Goal: Information Seeking & Learning: Learn about a topic

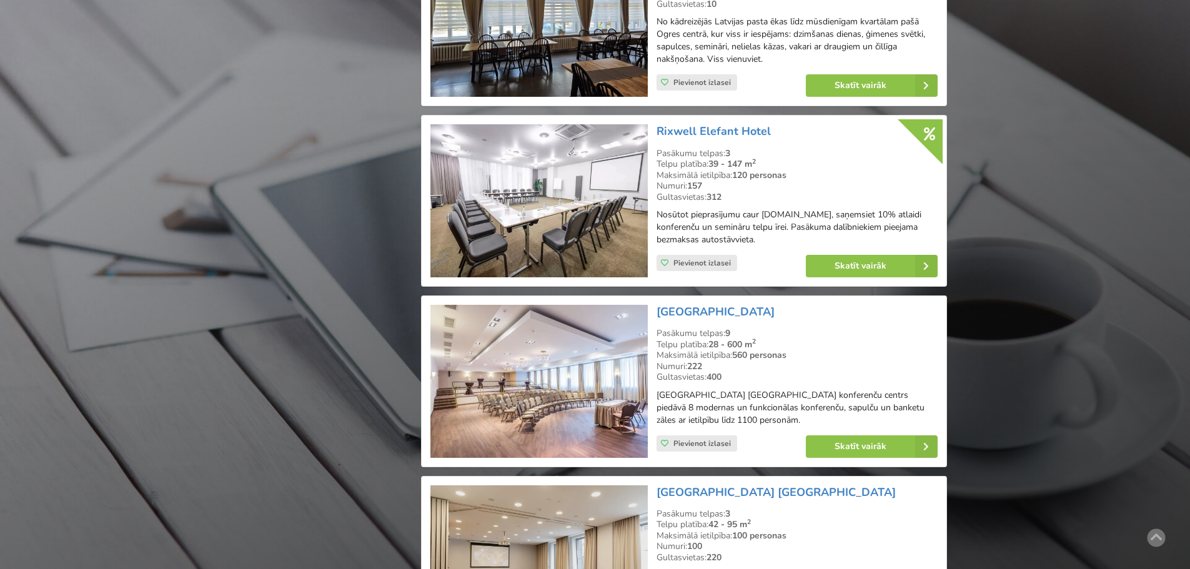
scroll to position [2123, 0]
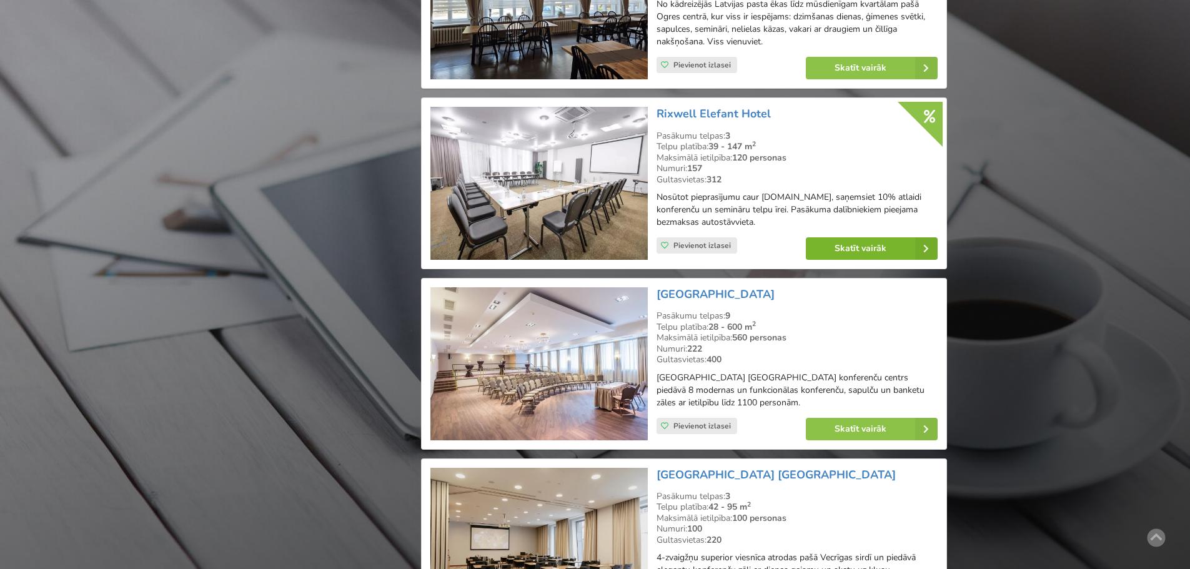
click at [842, 258] on link "Skatīt vairāk" at bounding box center [872, 248] width 132 height 22
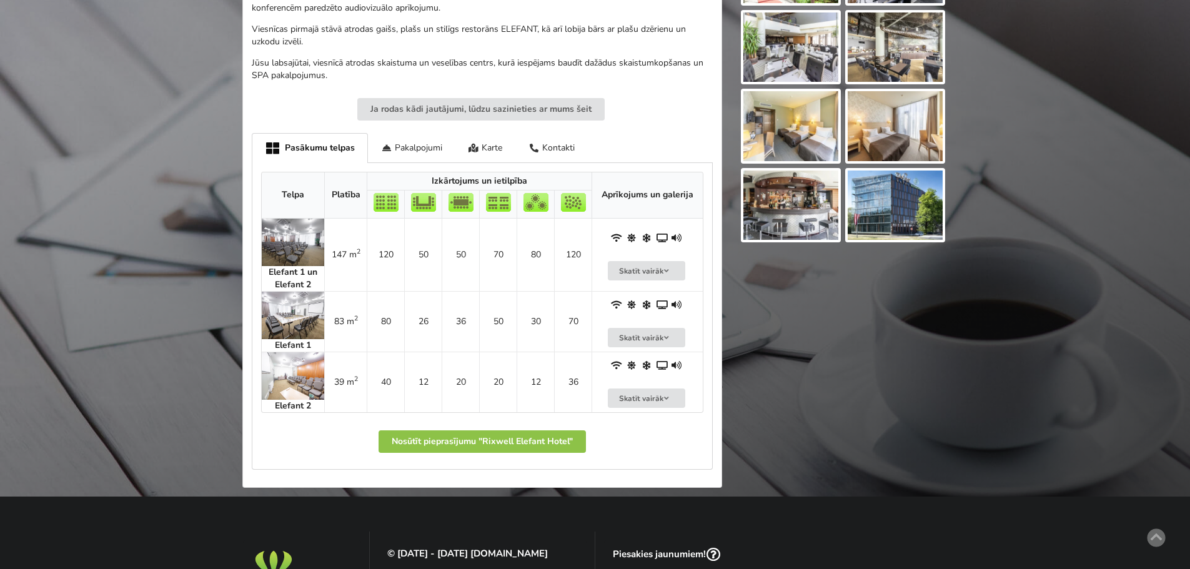
scroll to position [562, 0]
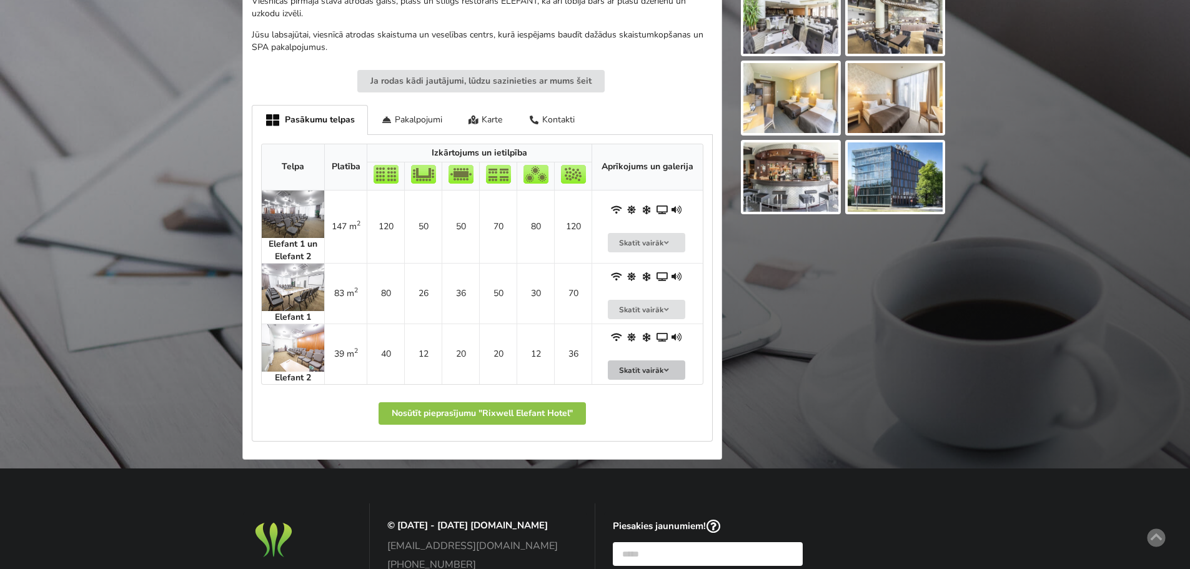
click at [648, 371] on button "Skatīt vairāk" at bounding box center [646, 369] width 77 height 19
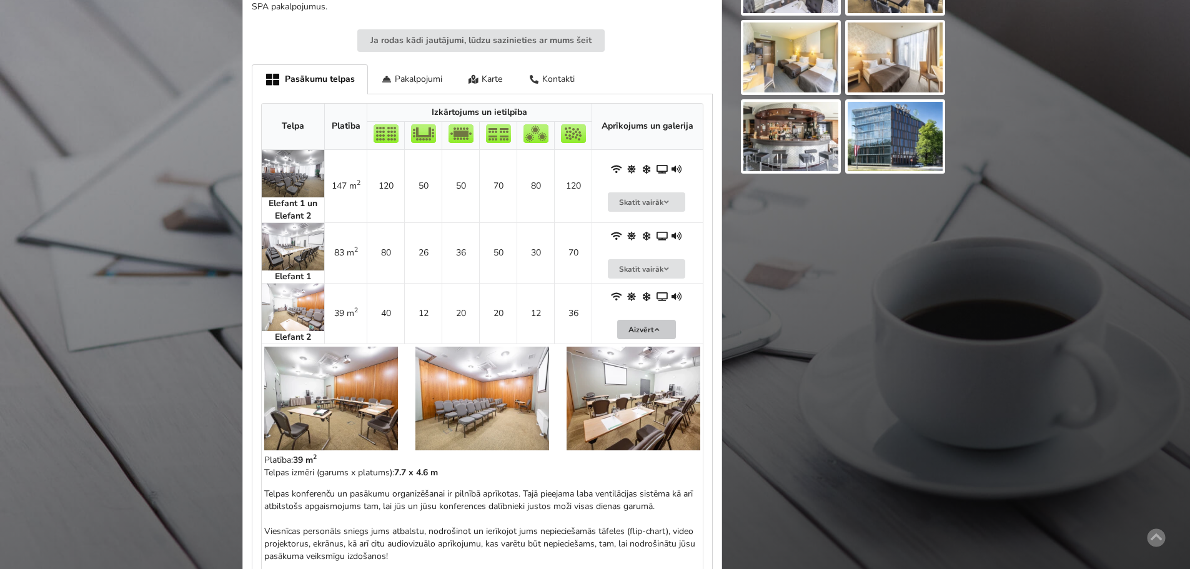
scroll to position [625, 0]
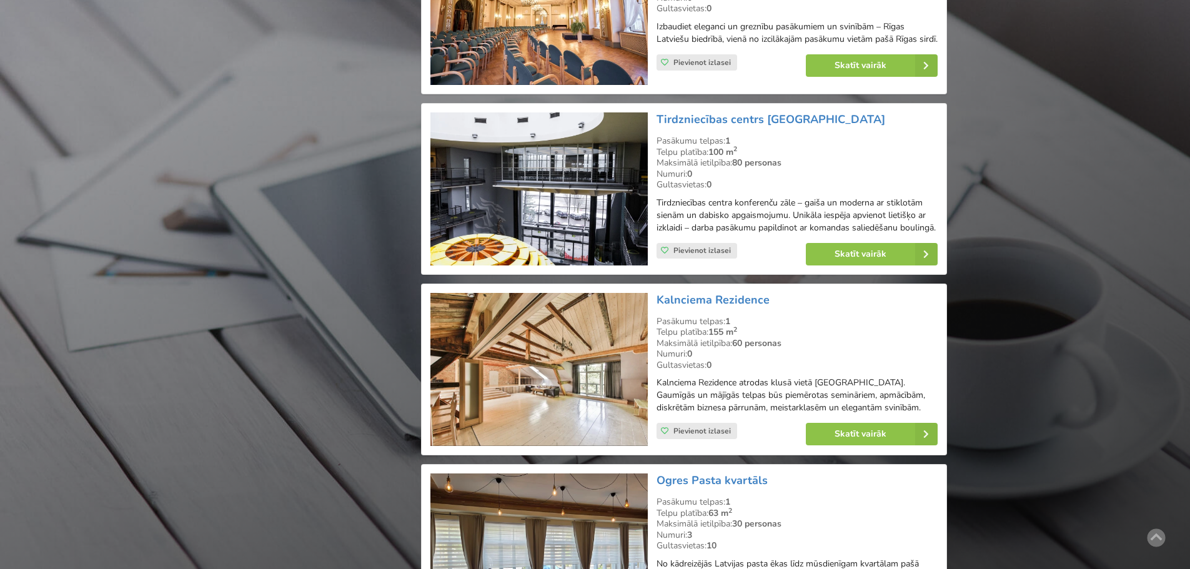
scroll to position [2311, 0]
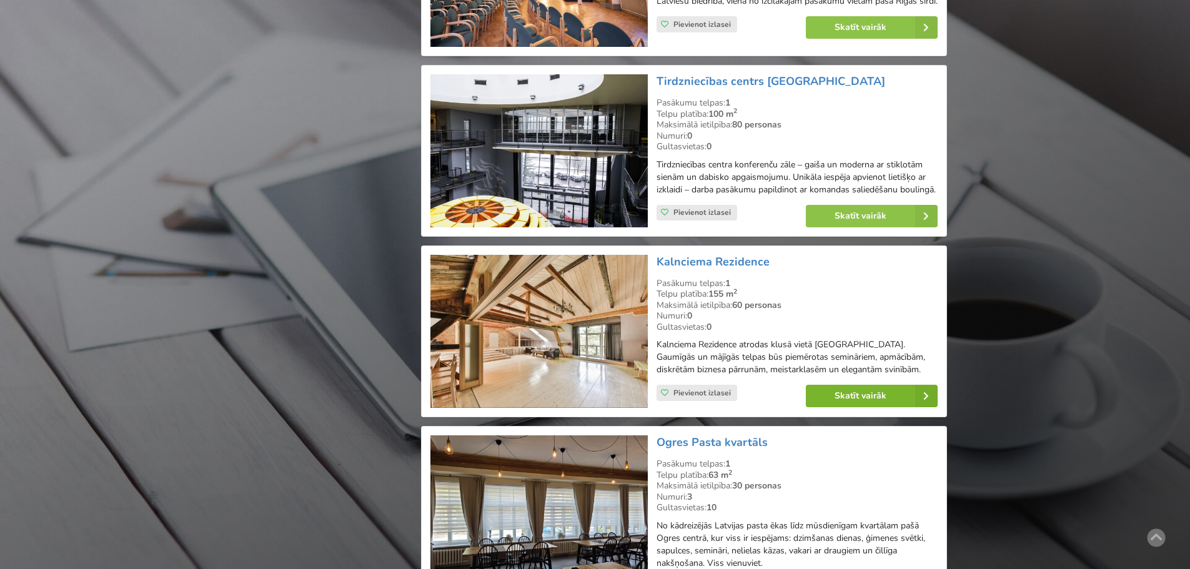
click at [864, 400] on link "Skatīt vairāk" at bounding box center [872, 396] width 132 height 22
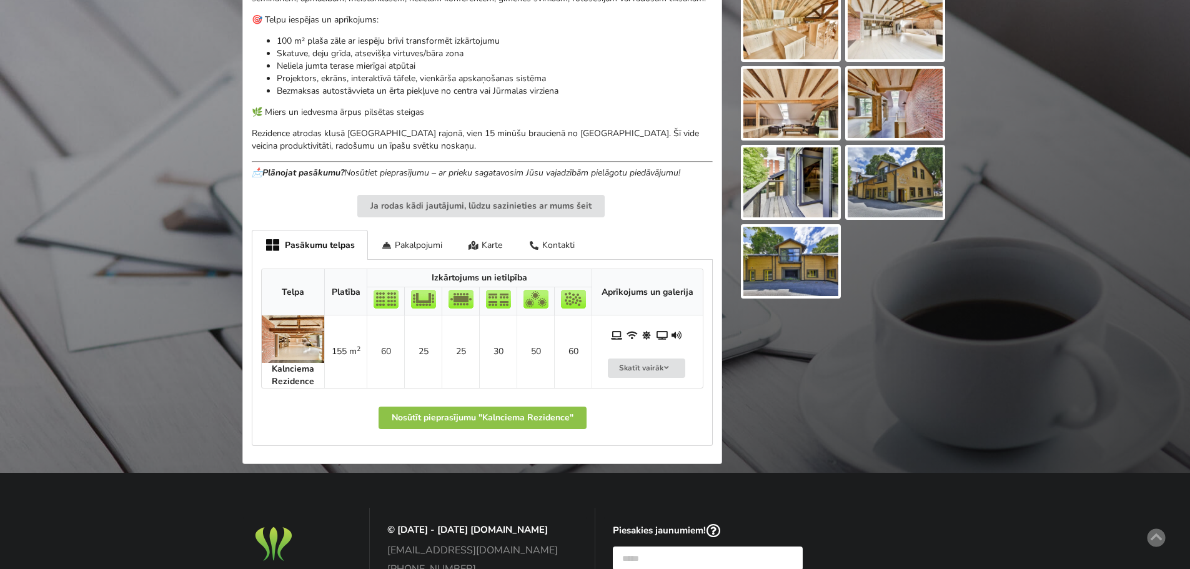
scroll to position [500, 0]
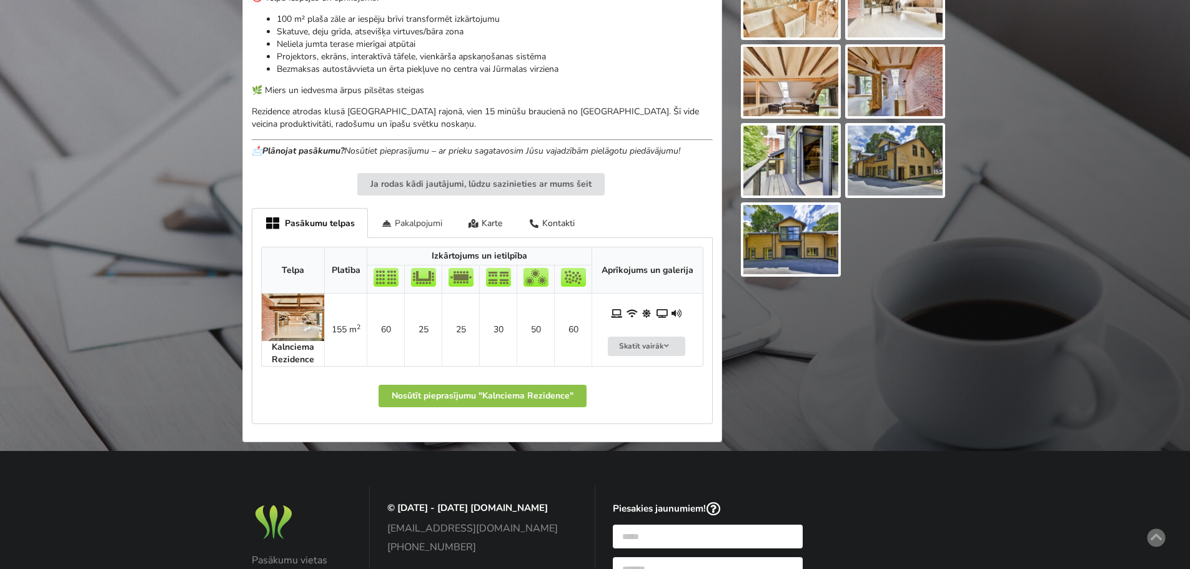
click at [409, 221] on div "Pakalpojumi" at bounding box center [411, 222] width 87 height 29
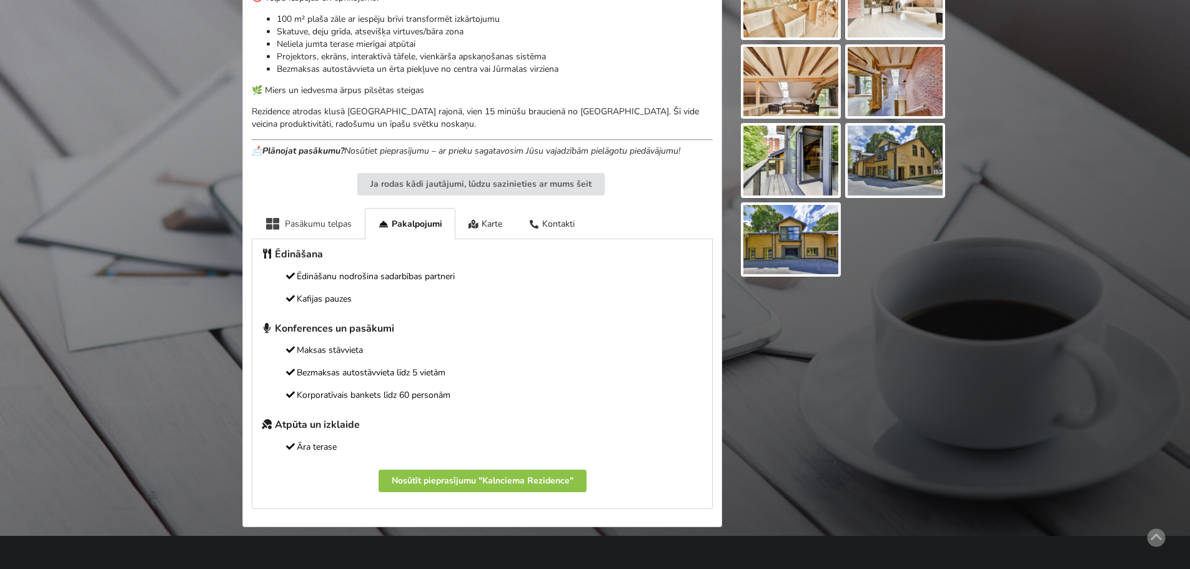
click at [323, 227] on div "Pasākumu telpas" at bounding box center [308, 223] width 113 height 31
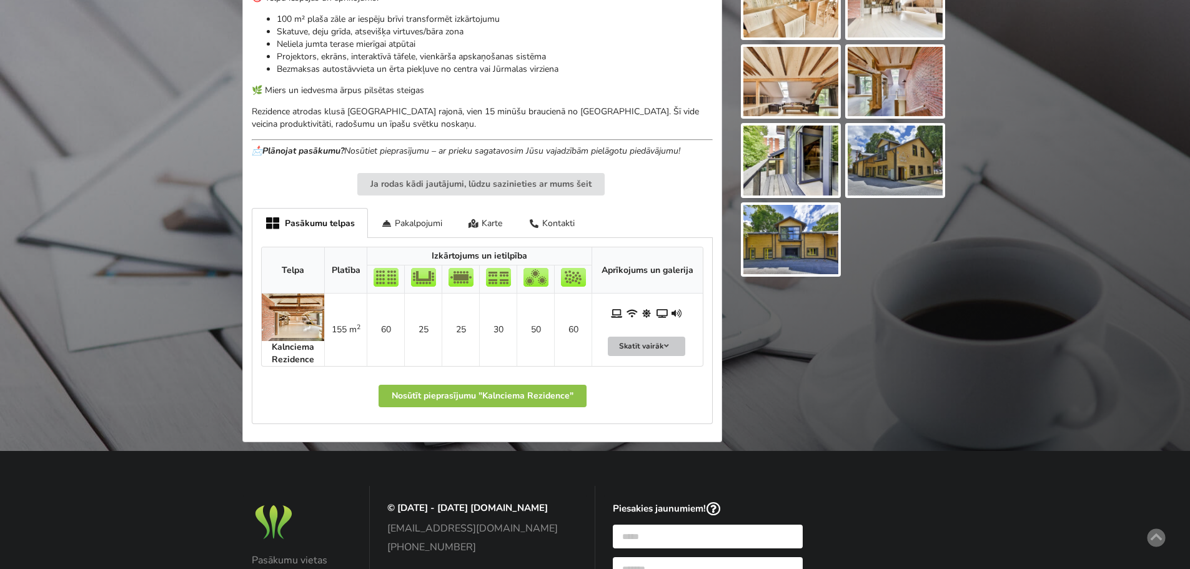
click at [656, 347] on button "Skatīt vairāk" at bounding box center [646, 346] width 77 height 19
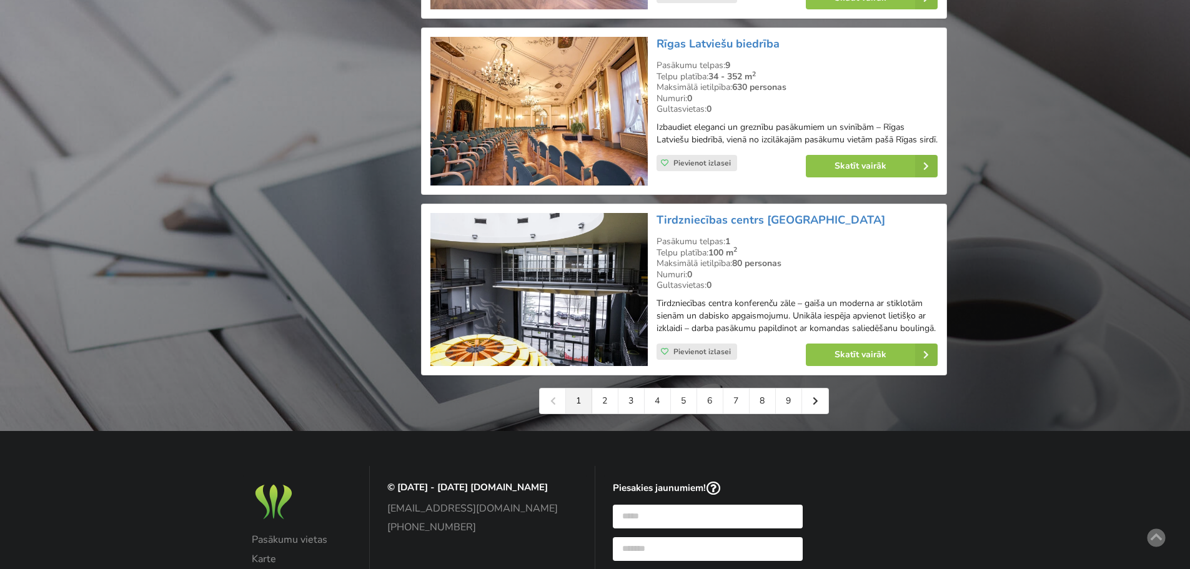
scroll to position [2748, 0]
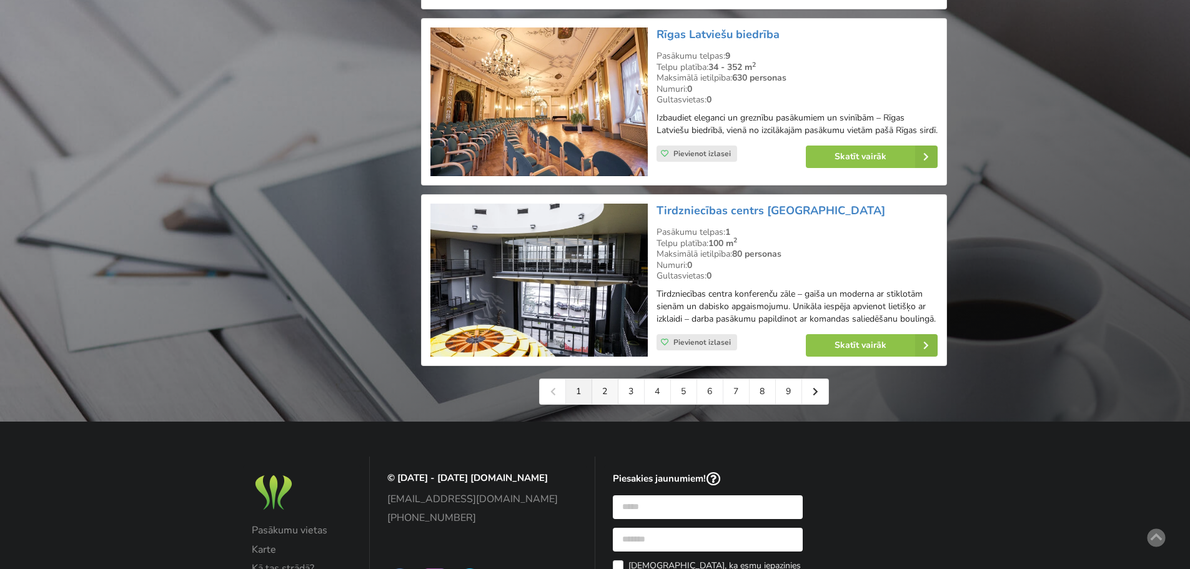
click at [604, 397] on link "2" at bounding box center [605, 391] width 26 height 25
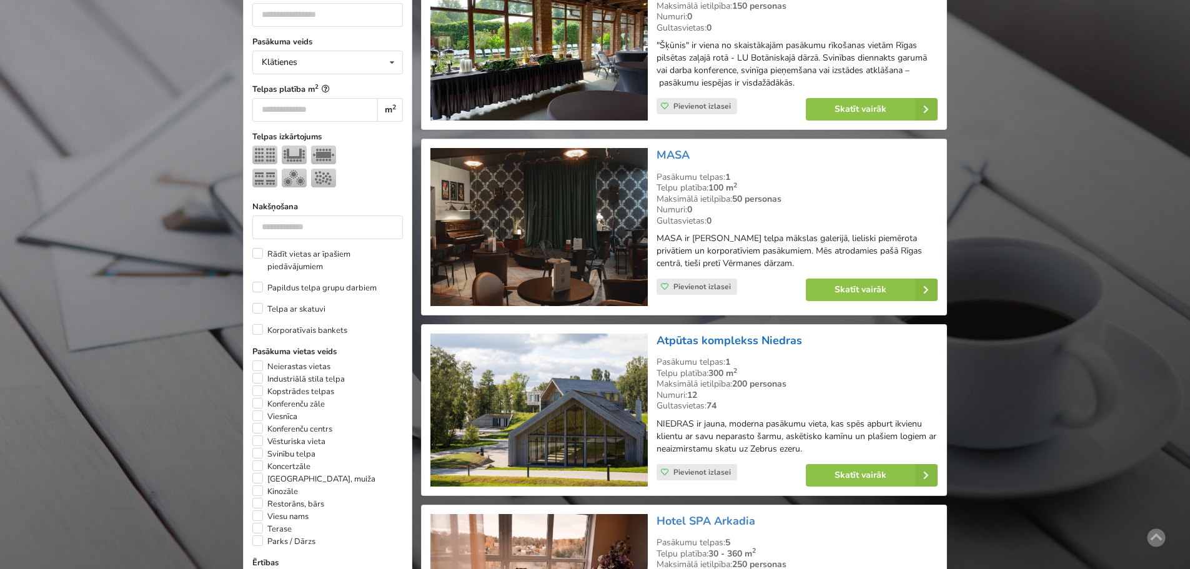
scroll to position [437, 0]
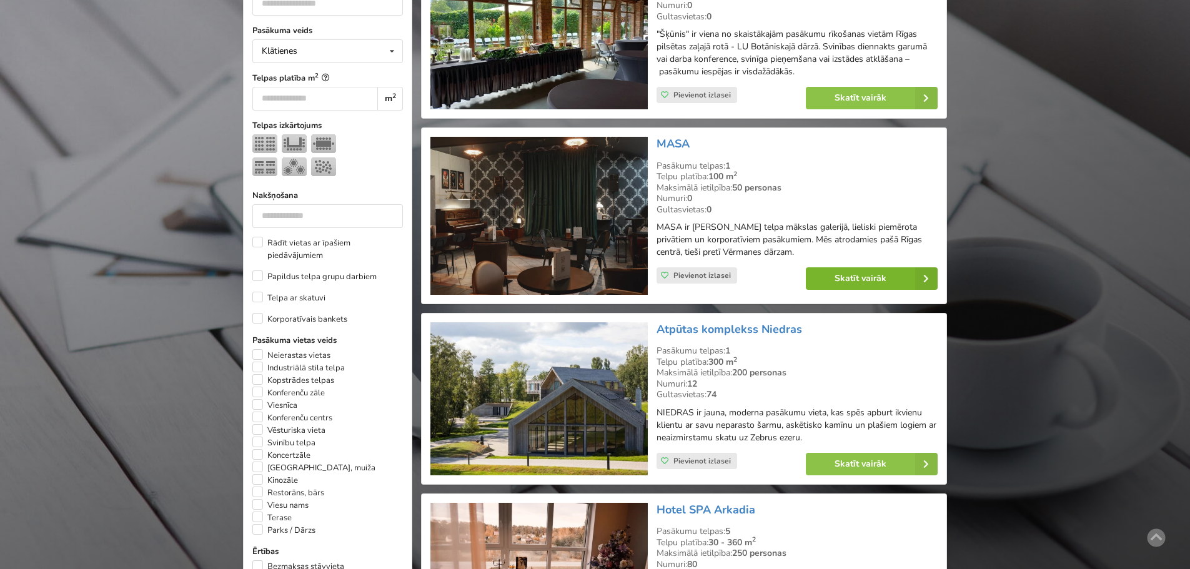
click at [827, 279] on link "Skatīt vairāk" at bounding box center [872, 278] width 132 height 22
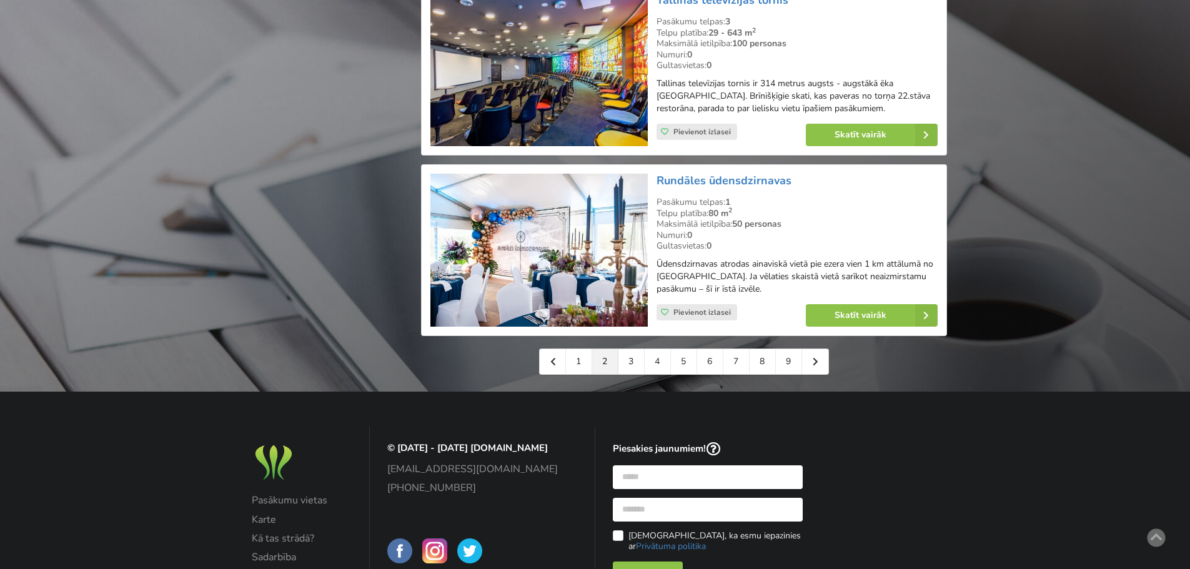
scroll to position [2810, 0]
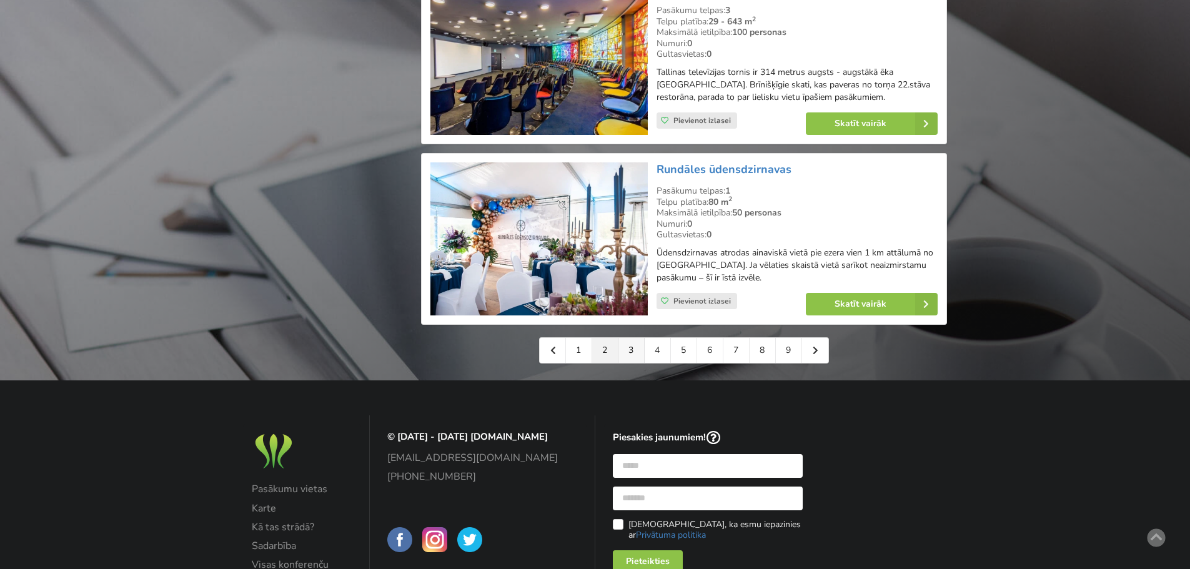
click at [634, 351] on link "3" at bounding box center [631, 350] width 26 height 25
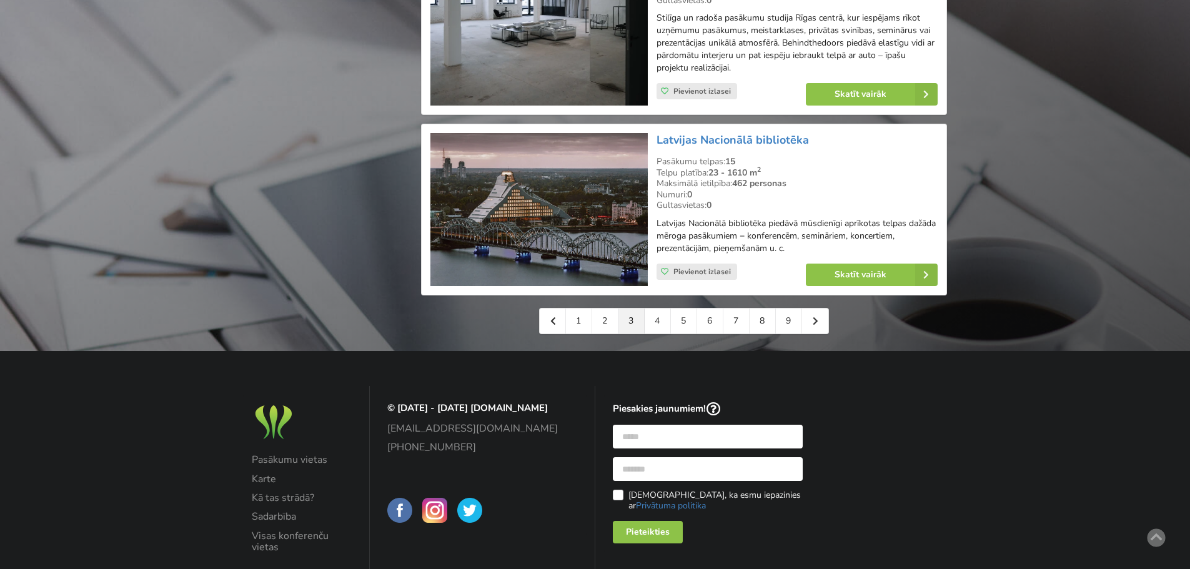
scroll to position [2810, 0]
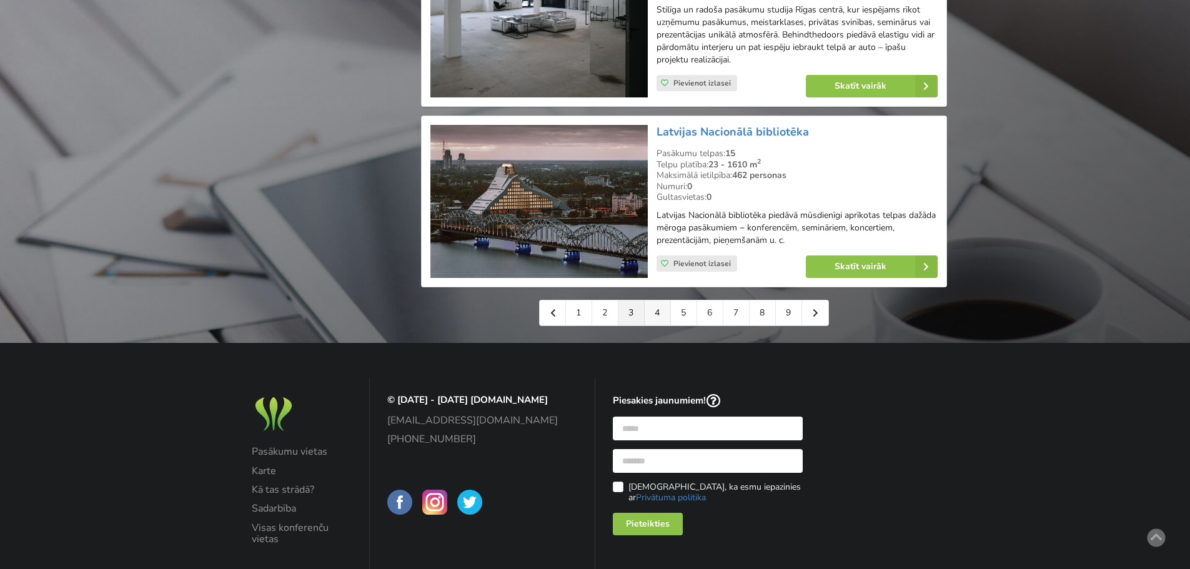
click at [656, 300] on link "4" at bounding box center [658, 312] width 26 height 25
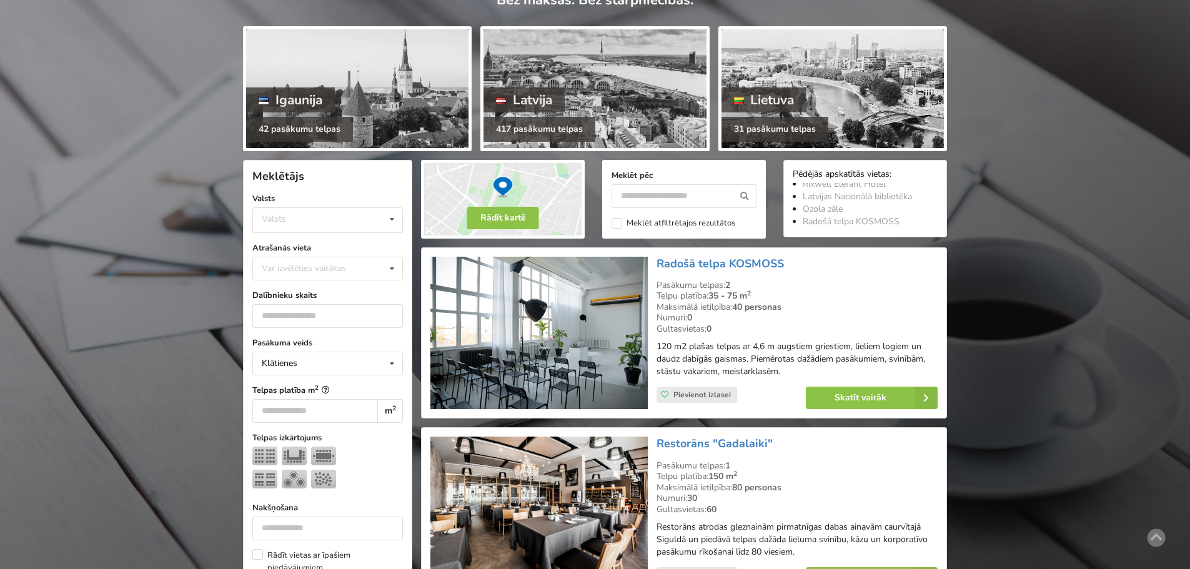
scroll to position [187, 0]
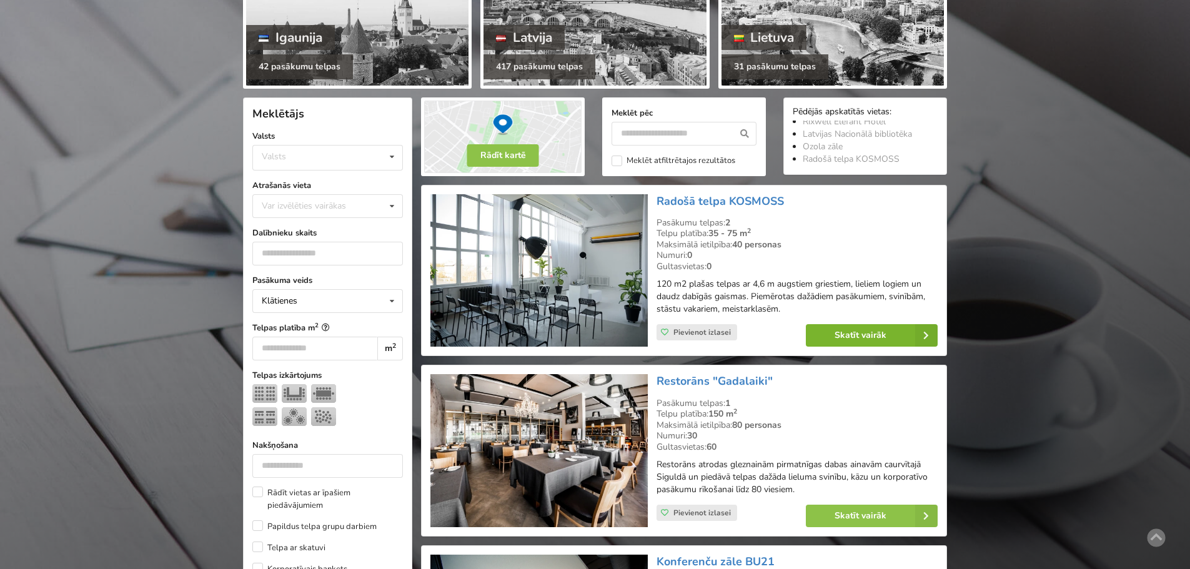
click at [854, 336] on link "Skatīt vairāk" at bounding box center [872, 335] width 132 height 22
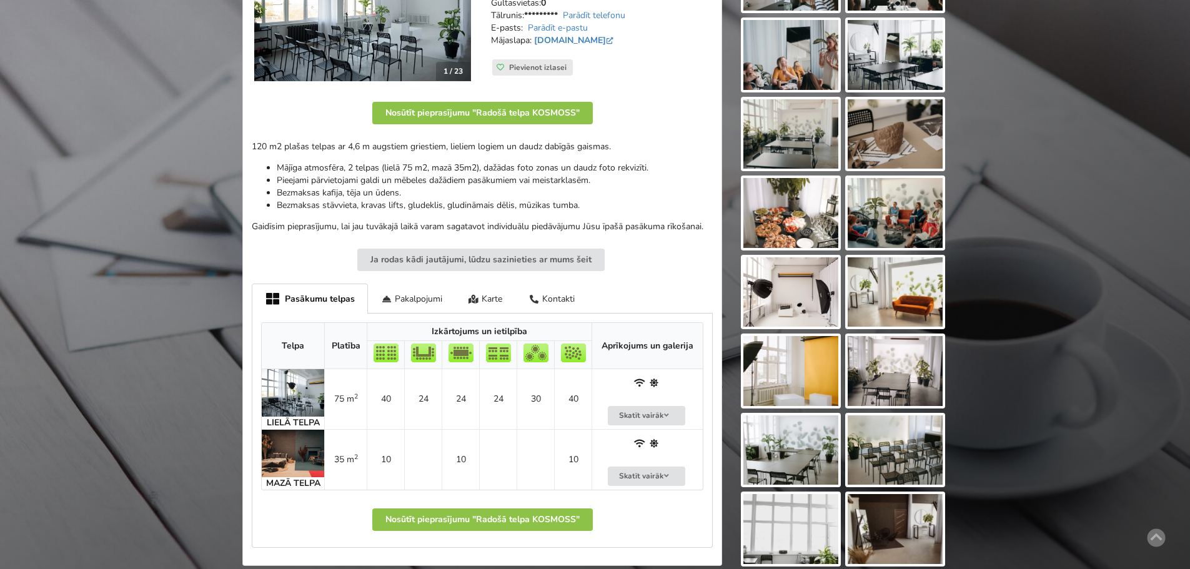
scroll to position [437, 0]
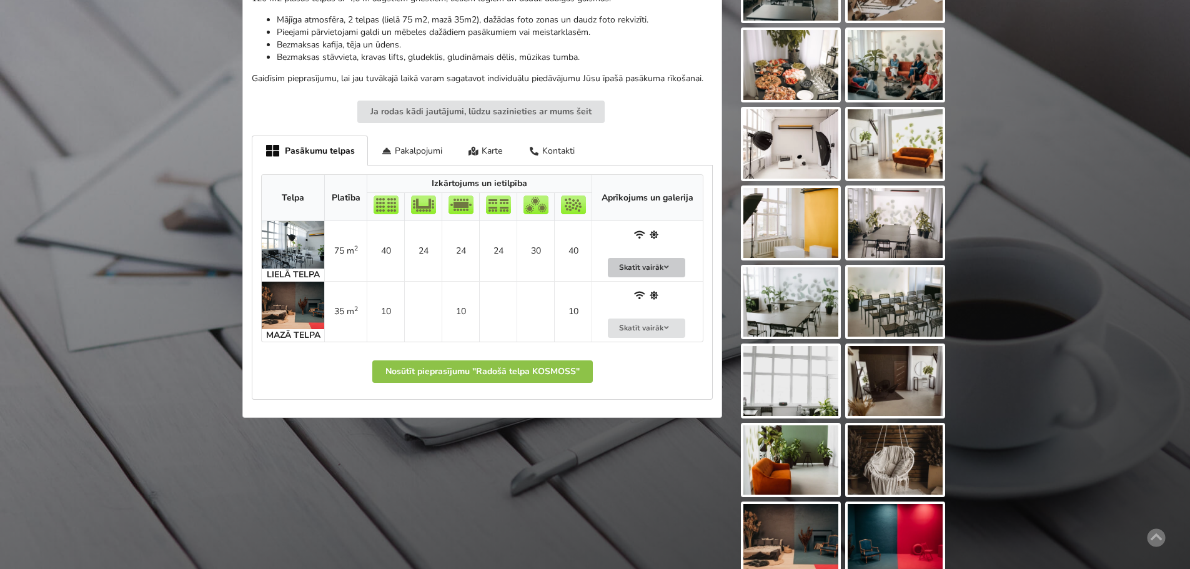
click at [640, 267] on button "Skatīt vairāk" at bounding box center [646, 267] width 77 height 19
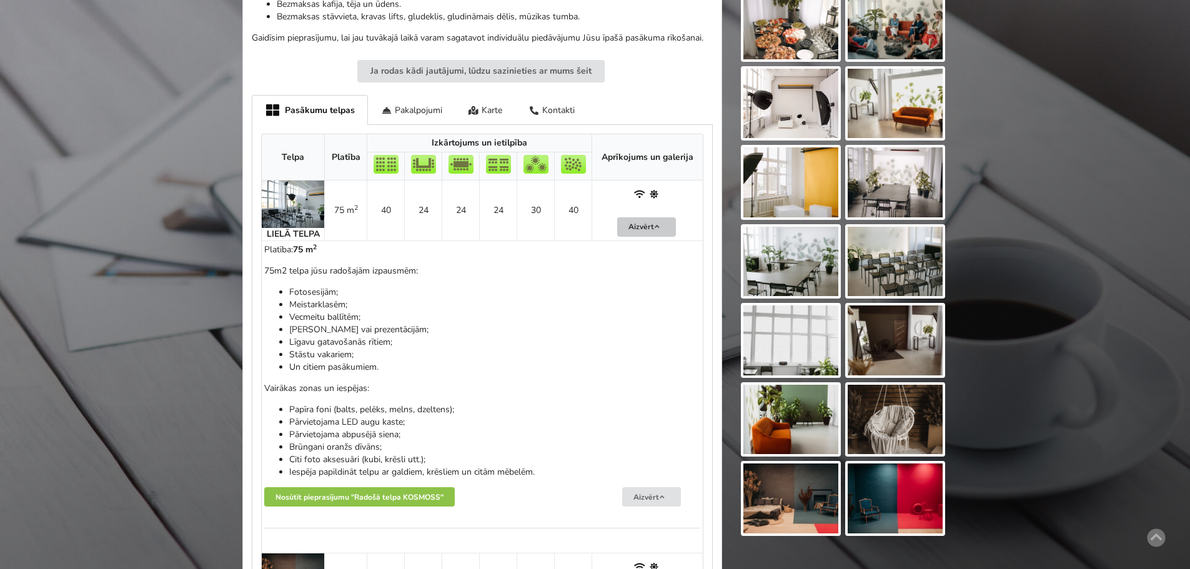
scroll to position [500, 0]
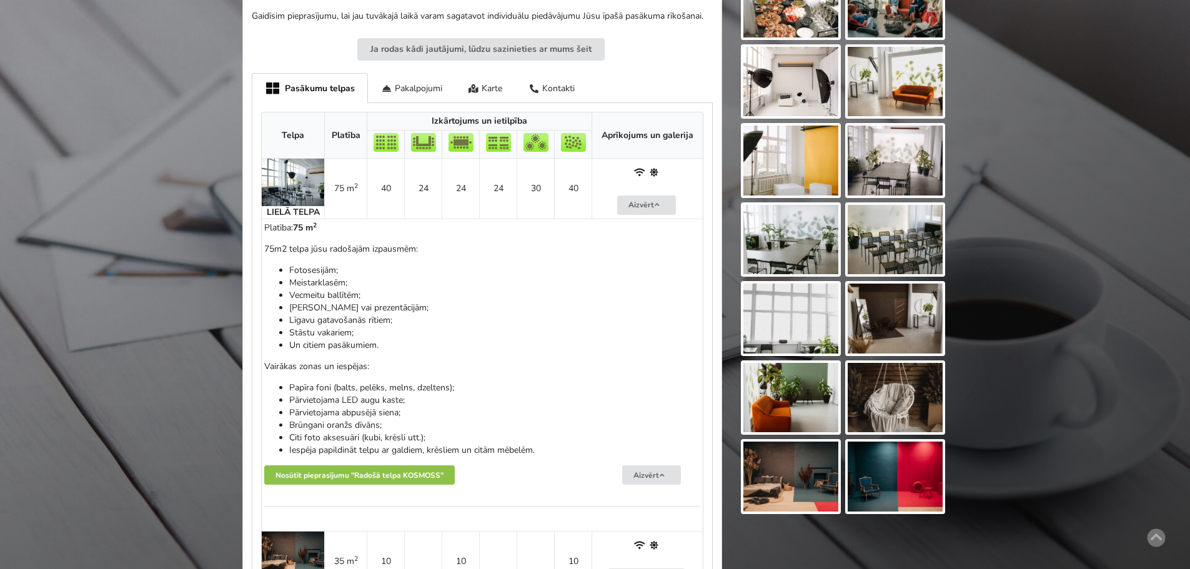
click at [912, 232] on img at bounding box center [894, 240] width 95 height 70
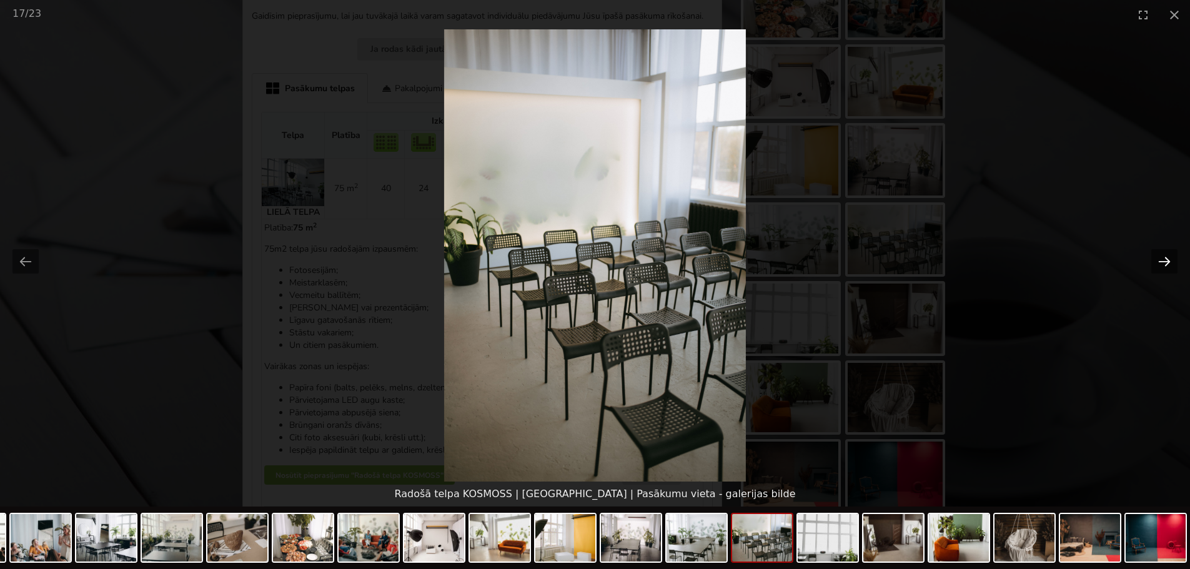
click at [1160, 258] on button "Next slide" at bounding box center [1164, 261] width 26 height 24
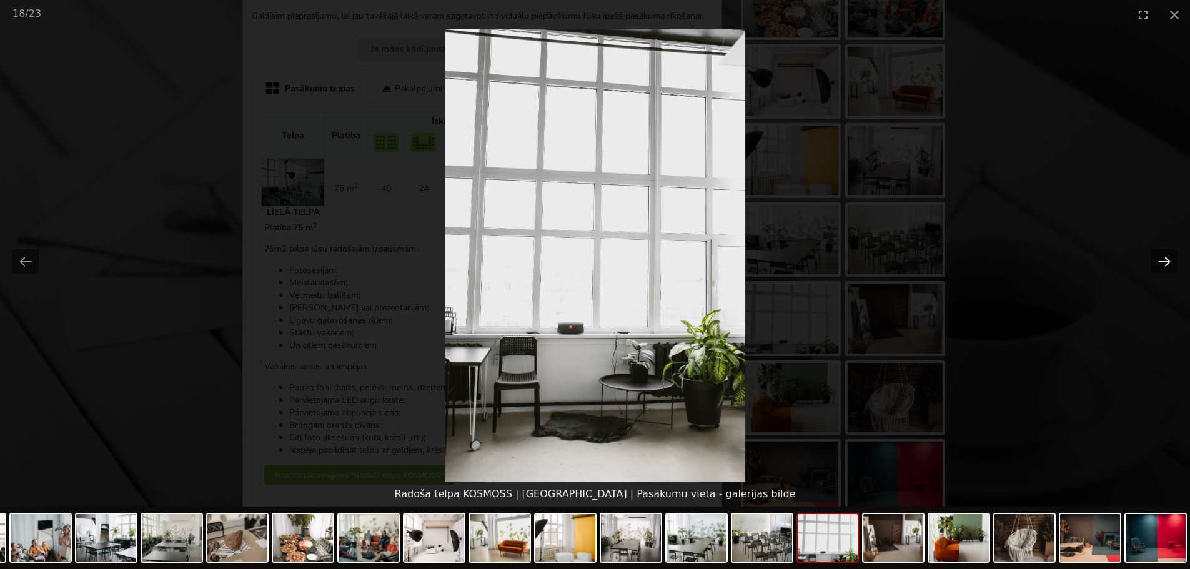
click at [1160, 258] on button "Next slide" at bounding box center [1164, 261] width 26 height 24
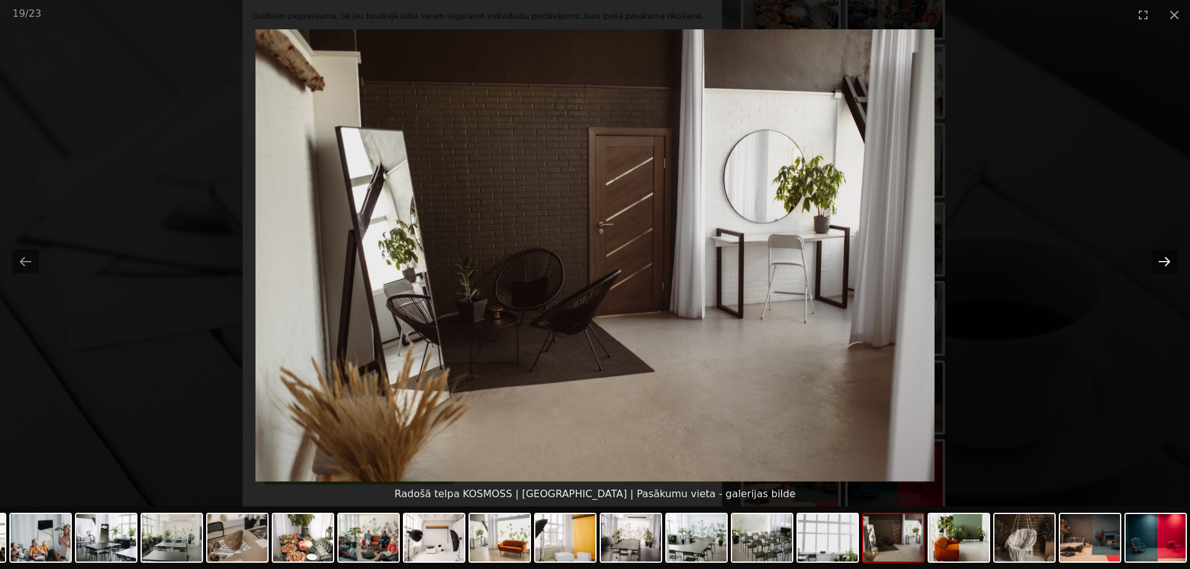
click at [1160, 258] on button "Next slide" at bounding box center [1164, 261] width 26 height 24
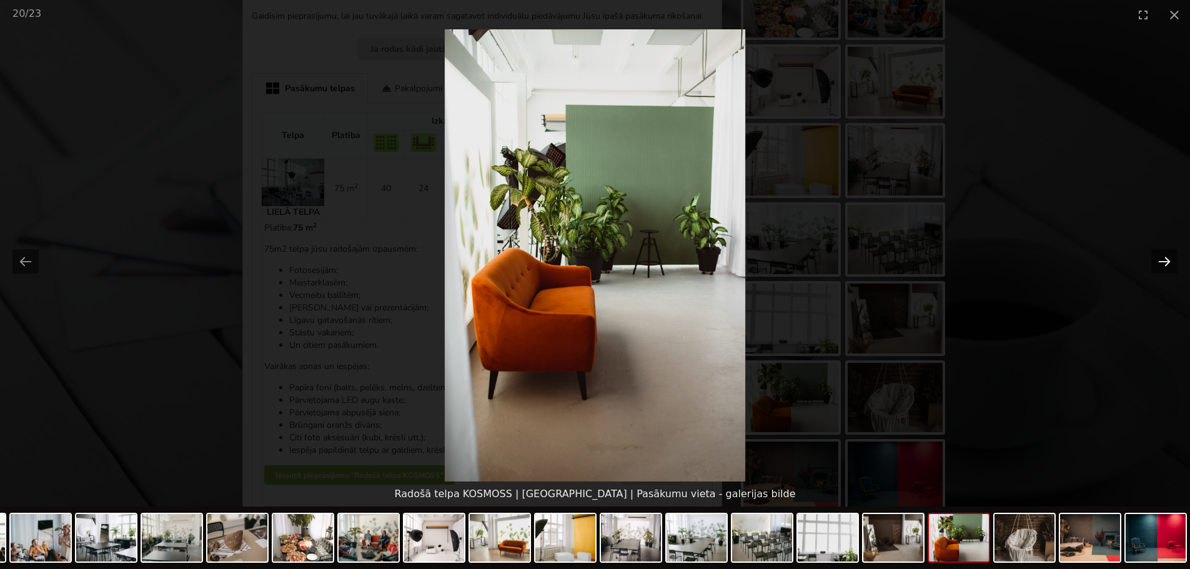
click at [1160, 258] on button "Next slide" at bounding box center [1164, 261] width 26 height 24
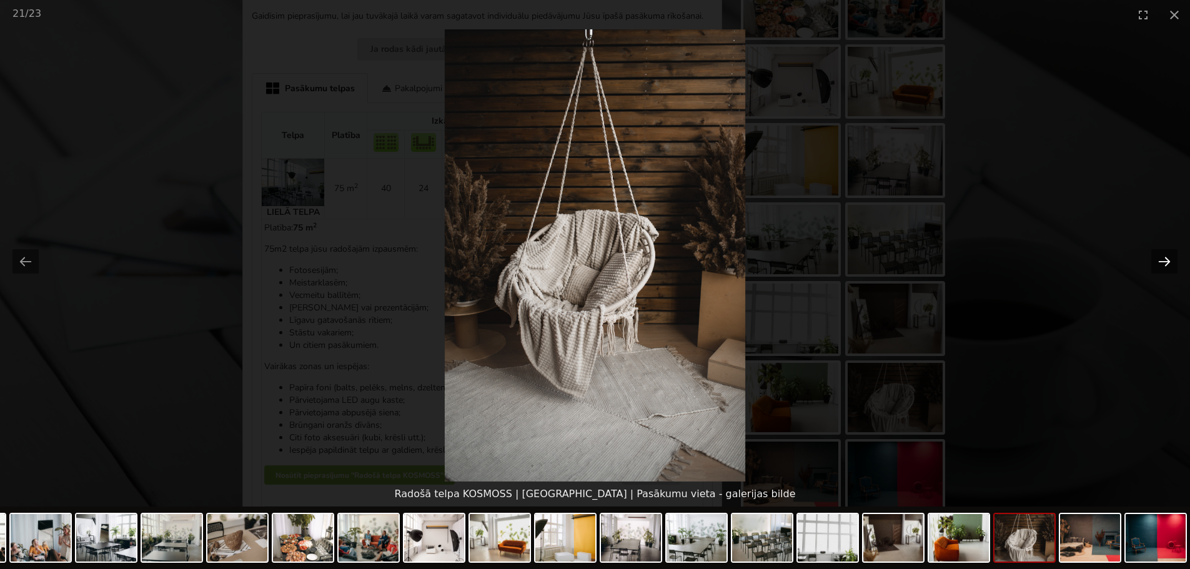
click at [1160, 258] on button "Next slide" at bounding box center [1164, 261] width 26 height 24
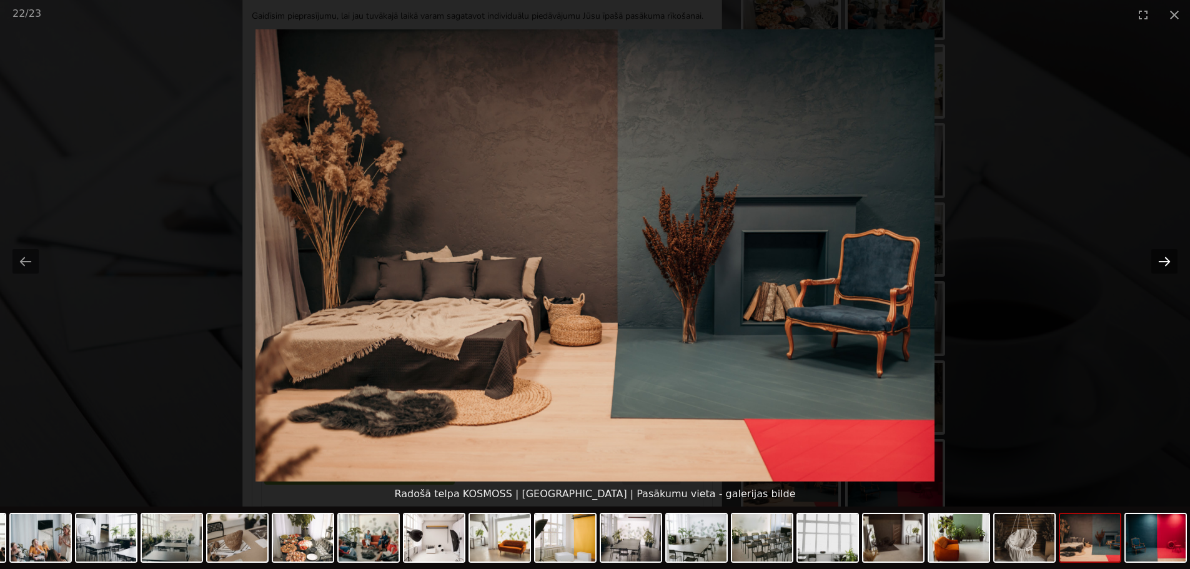
click at [1160, 258] on button "Next slide" at bounding box center [1164, 261] width 26 height 24
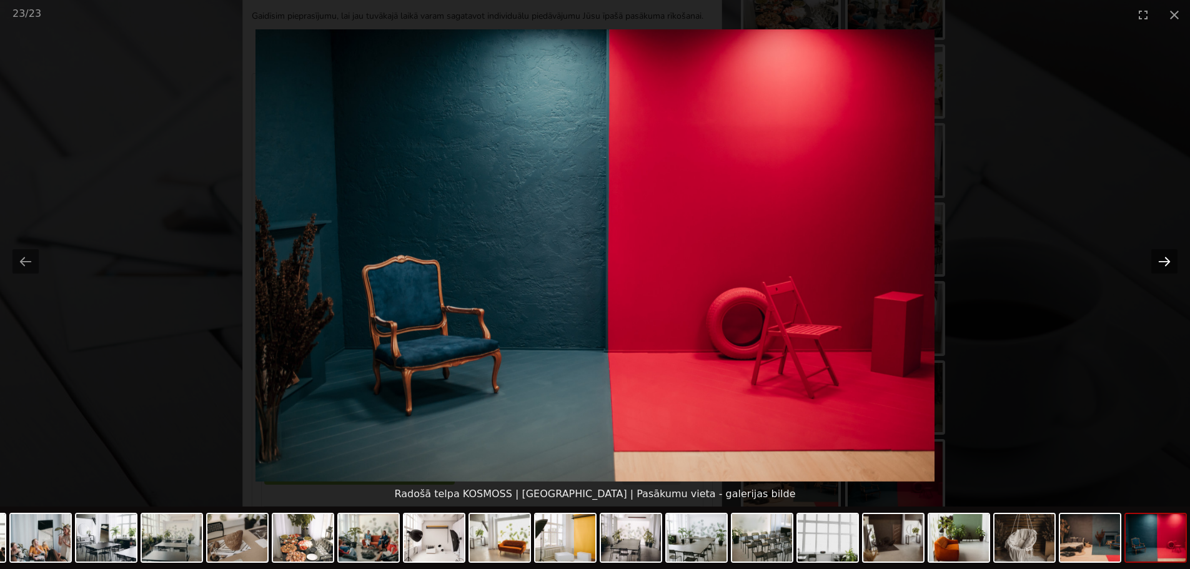
click at [1160, 258] on button "Next slide" at bounding box center [1164, 261] width 26 height 24
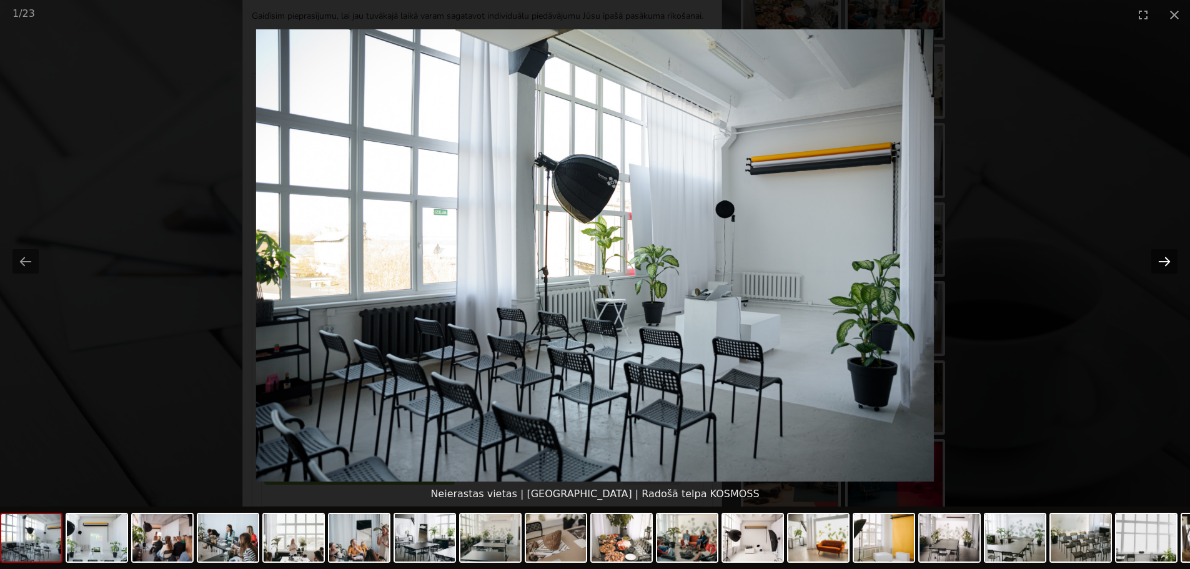
click at [1160, 258] on button "Next slide" at bounding box center [1164, 261] width 26 height 24
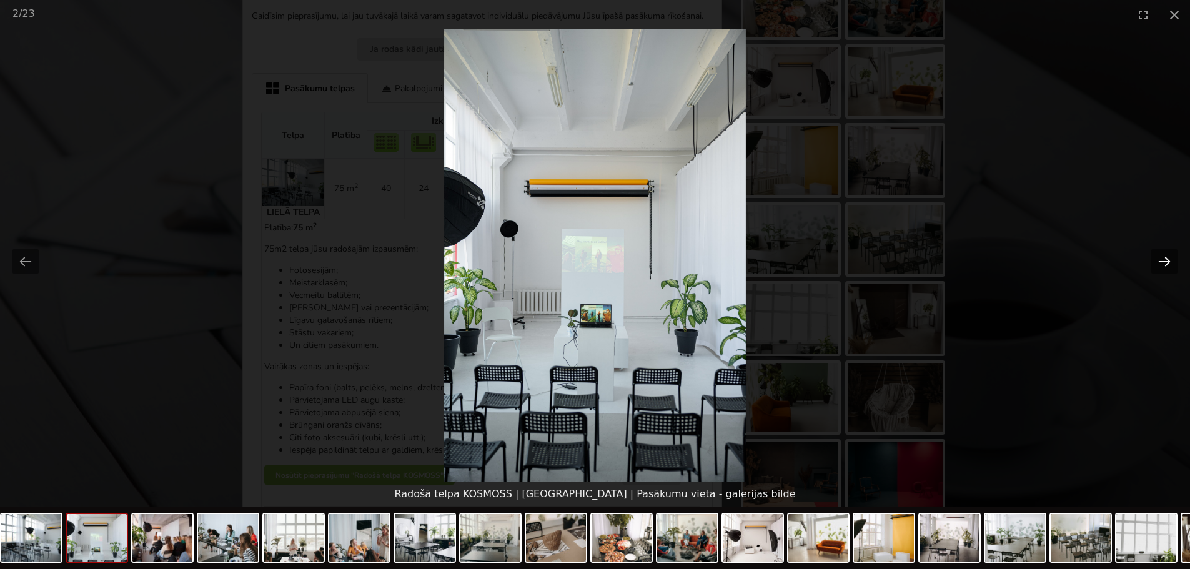
click at [1160, 258] on button "Next slide" at bounding box center [1164, 261] width 26 height 24
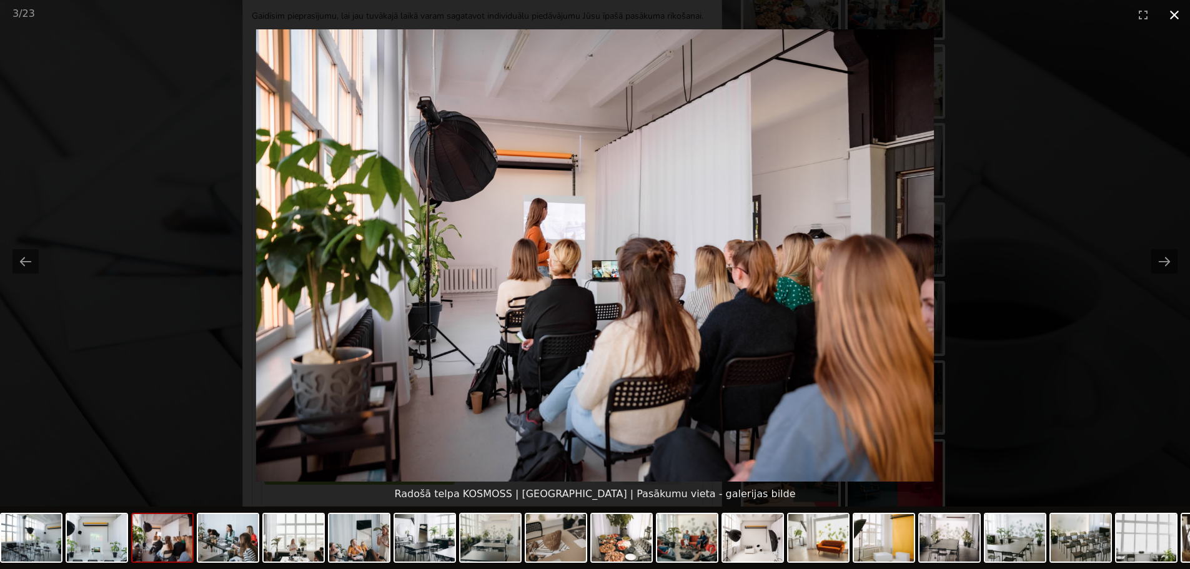
click at [1173, 16] on button "Close gallery" at bounding box center [1174, 14] width 31 height 29
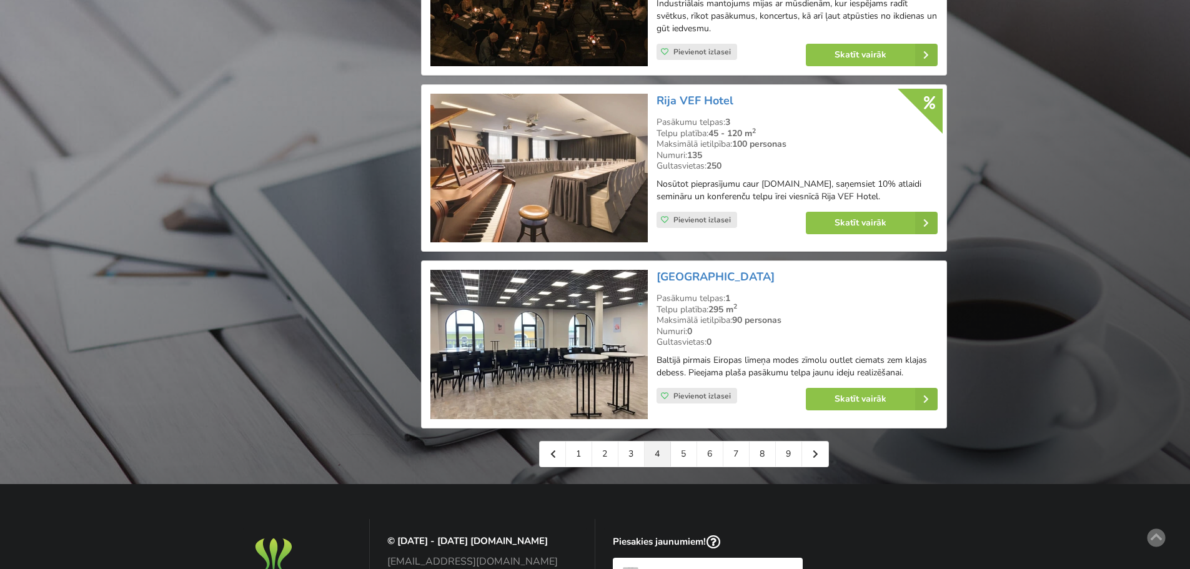
scroll to position [2685, 0]
click at [682, 442] on link "5" at bounding box center [684, 453] width 26 height 25
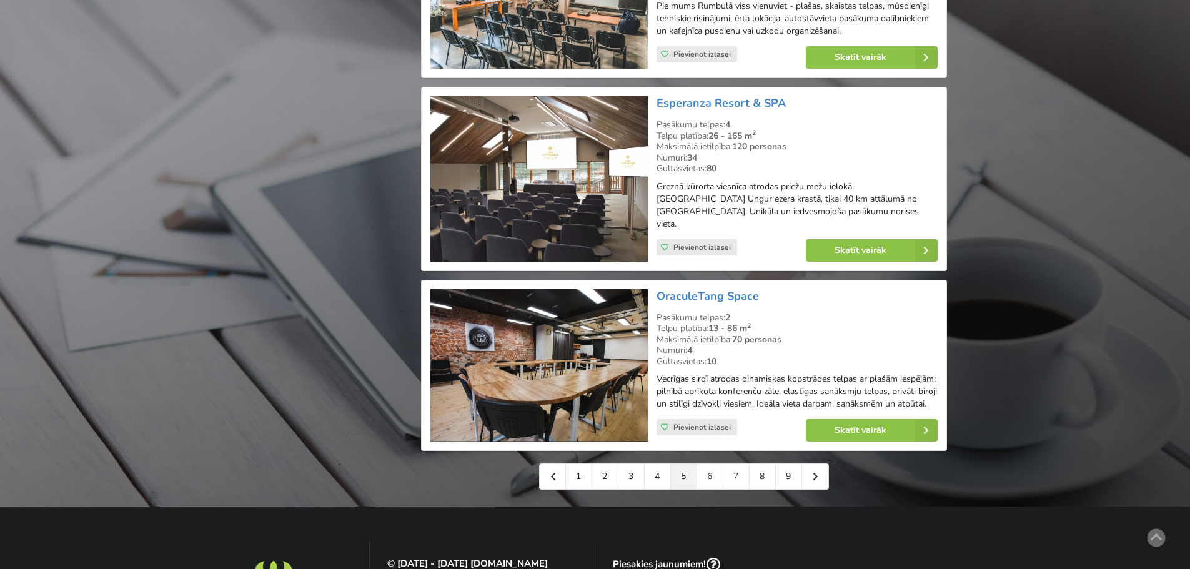
scroll to position [2685, 0]
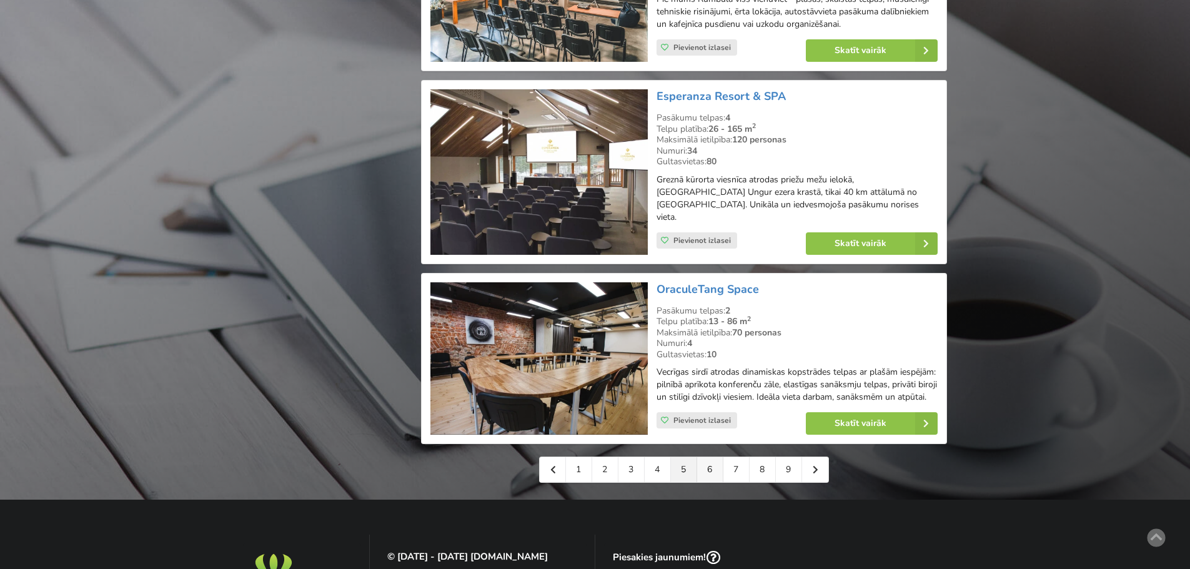
click at [711, 457] on link "6" at bounding box center [710, 469] width 26 height 25
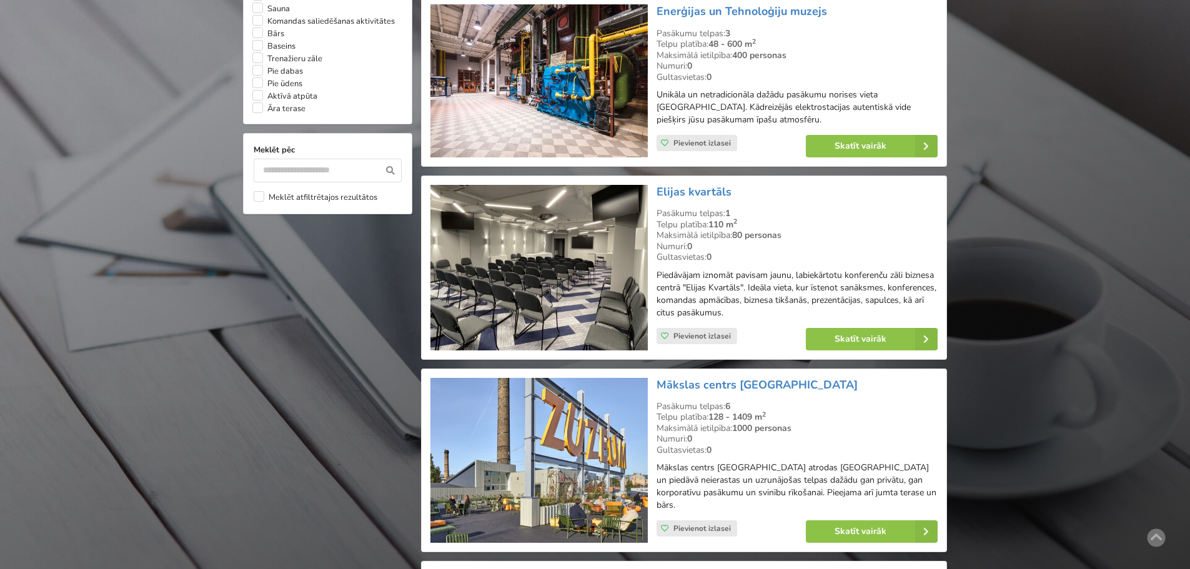
scroll to position [1124, 0]
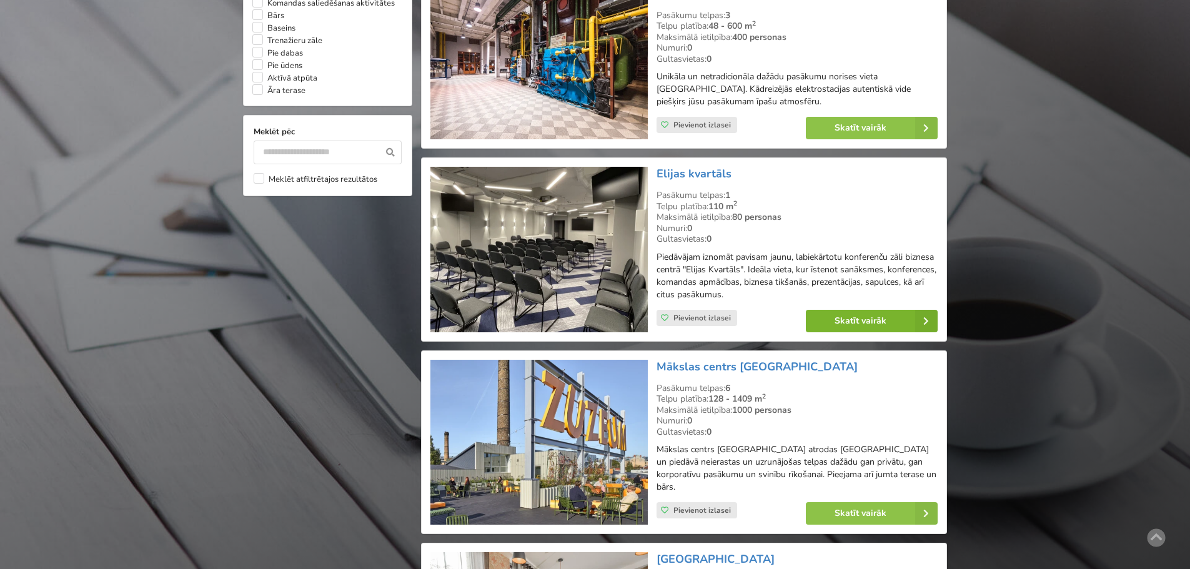
click at [841, 310] on link "Skatīt vairāk" at bounding box center [872, 321] width 132 height 22
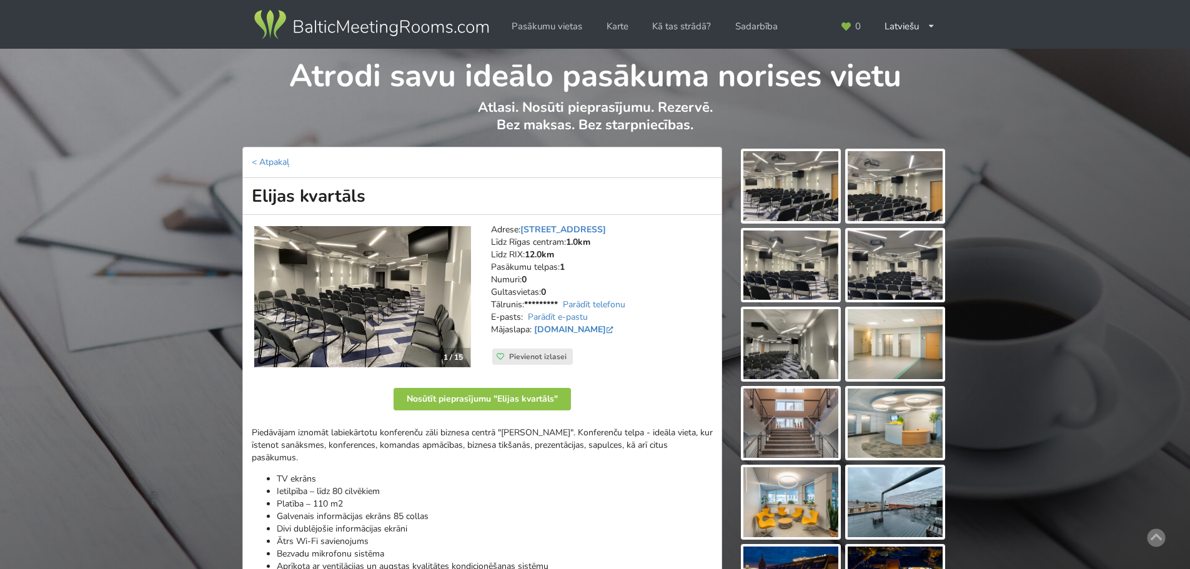
click at [796, 189] on img at bounding box center [790, 186] width 95 height 70
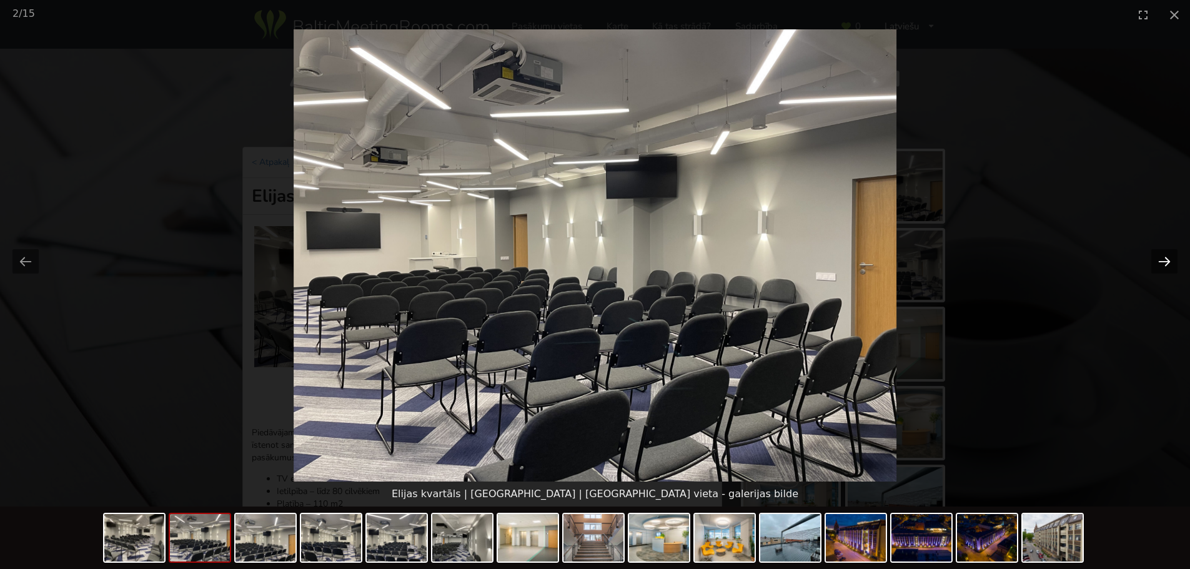
click at [1160, 260] on button "Next slide" at bounding box center [1164, 261] width 26 height 24
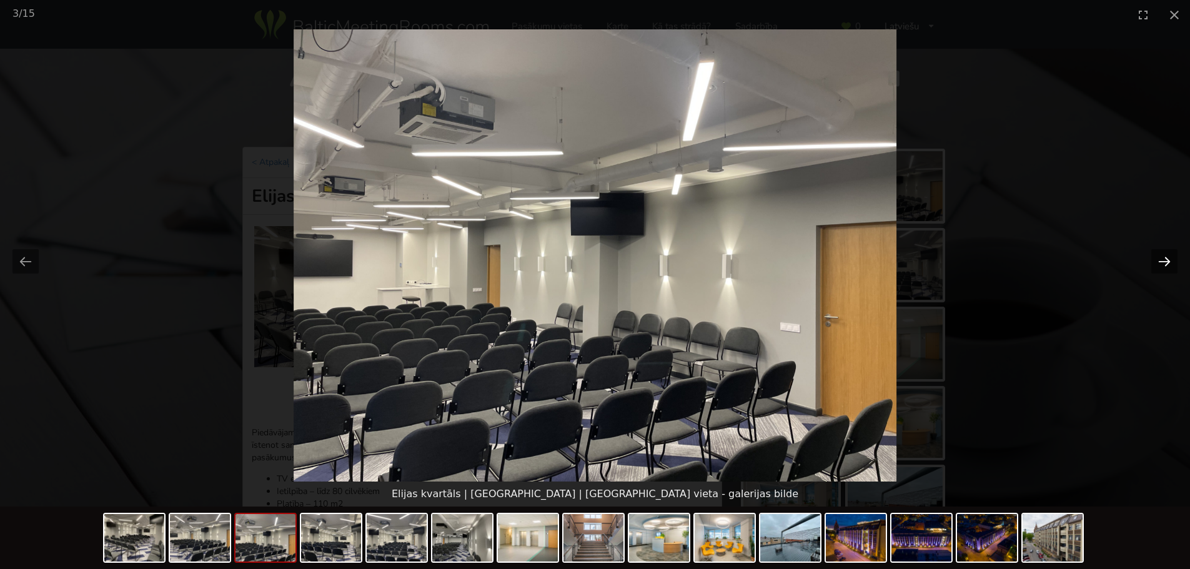
click at [1160, 260] on button "Next slide" at bounding box center [1164, 261] width 26 height 24
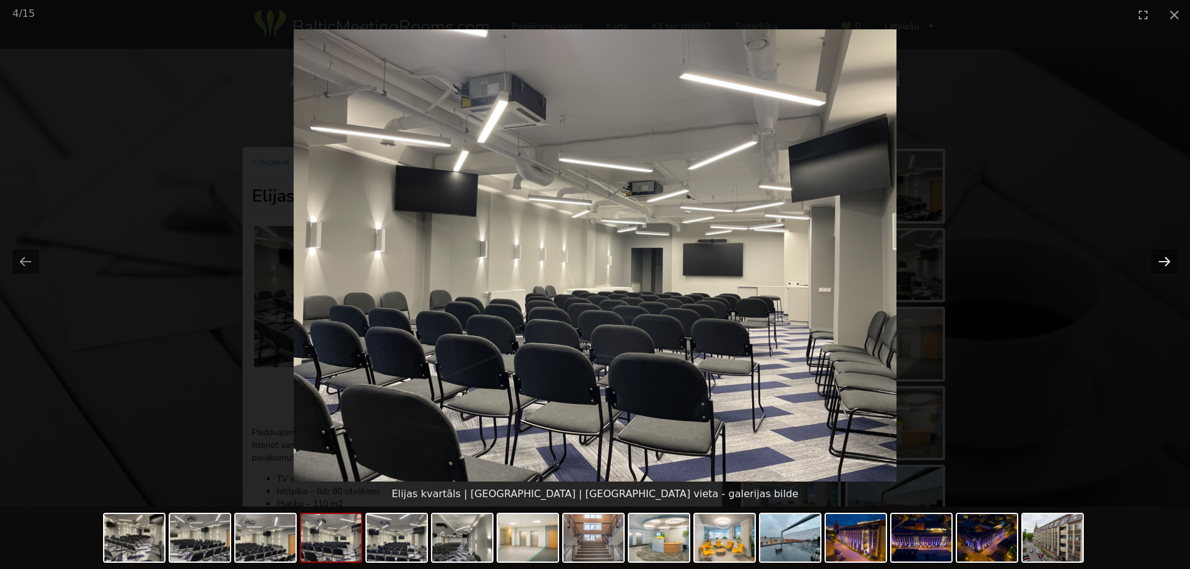
click at [1160, 260] on button "Next slide" at bounding box center [1164, 261] width 26 height 24
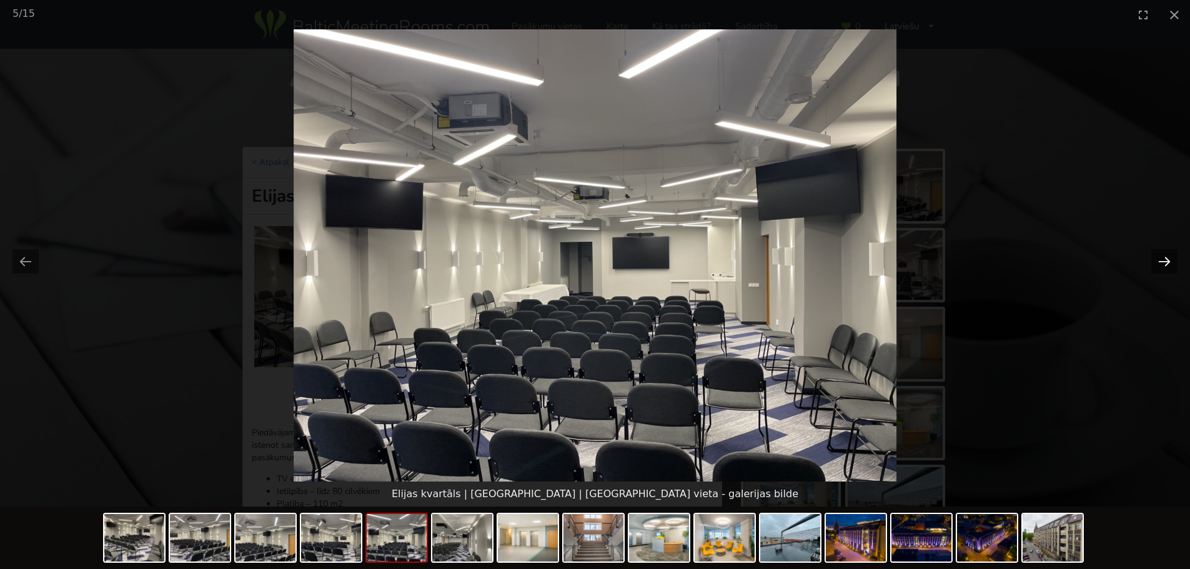
click at [1160, 260] on button "Next slide" at bounding box center [1164, 261] width 26 height 24
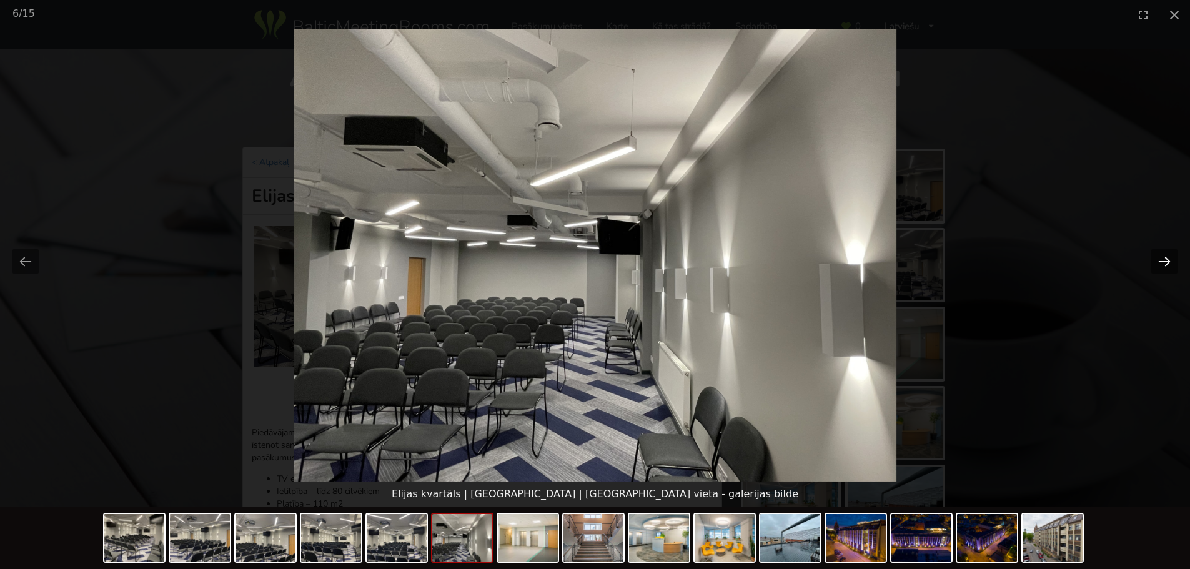
click at [1160, 260] on button "Next slide" at bounding box center [1164, 261] width 26 height 24
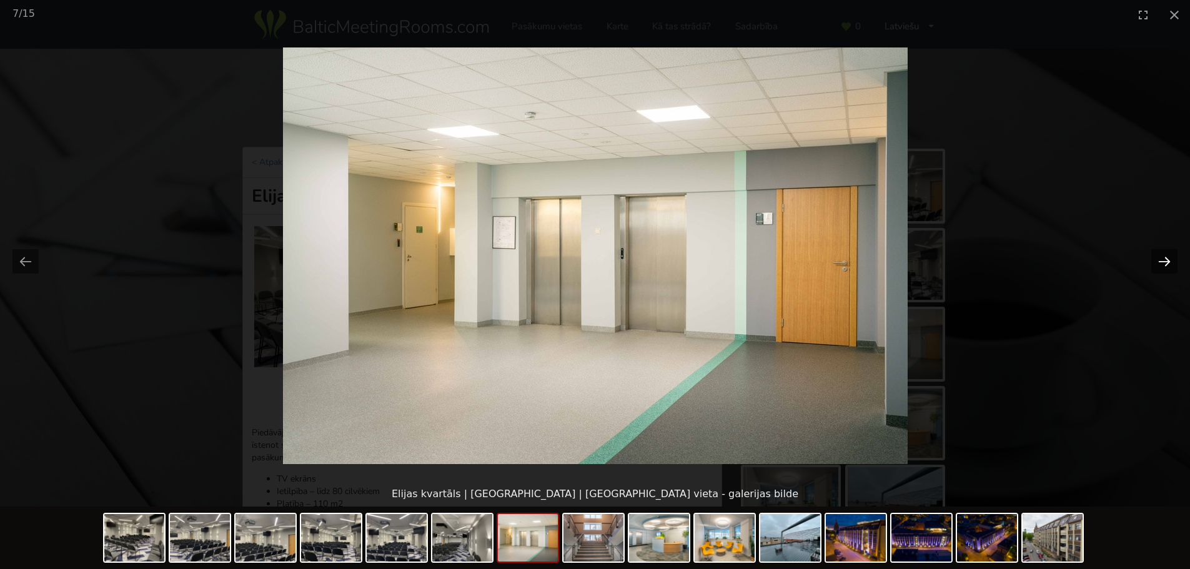
click at [1160, 260] on button "Next slide" at bounding box center [1164, 261] width 26 height 24
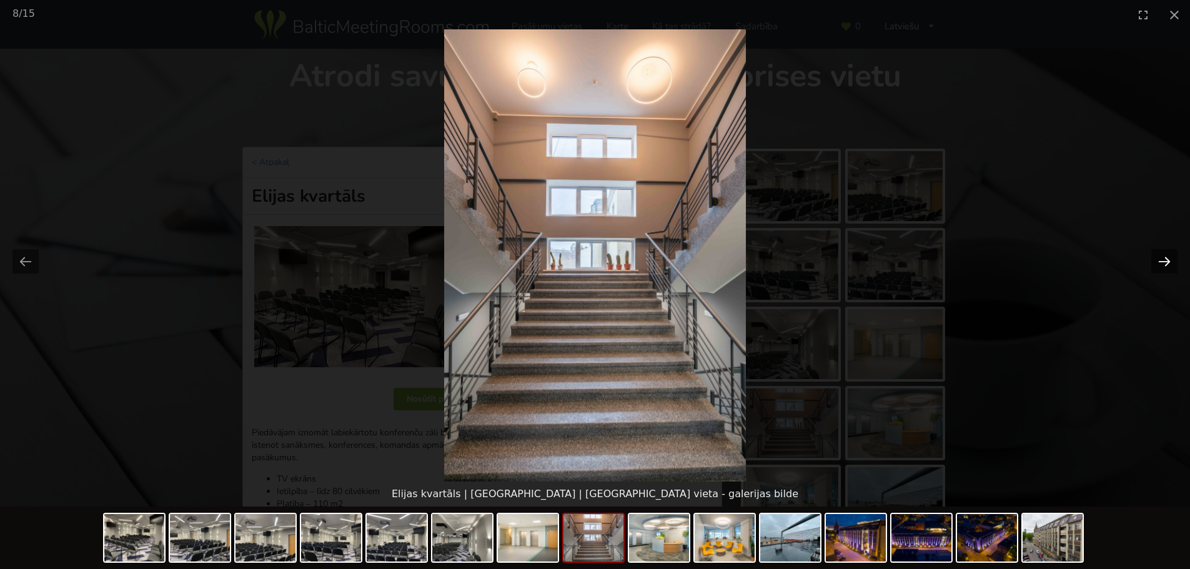
click at [1160, 260] on button "Next slide" at bounding box center [1164, 261] width 26 height 24
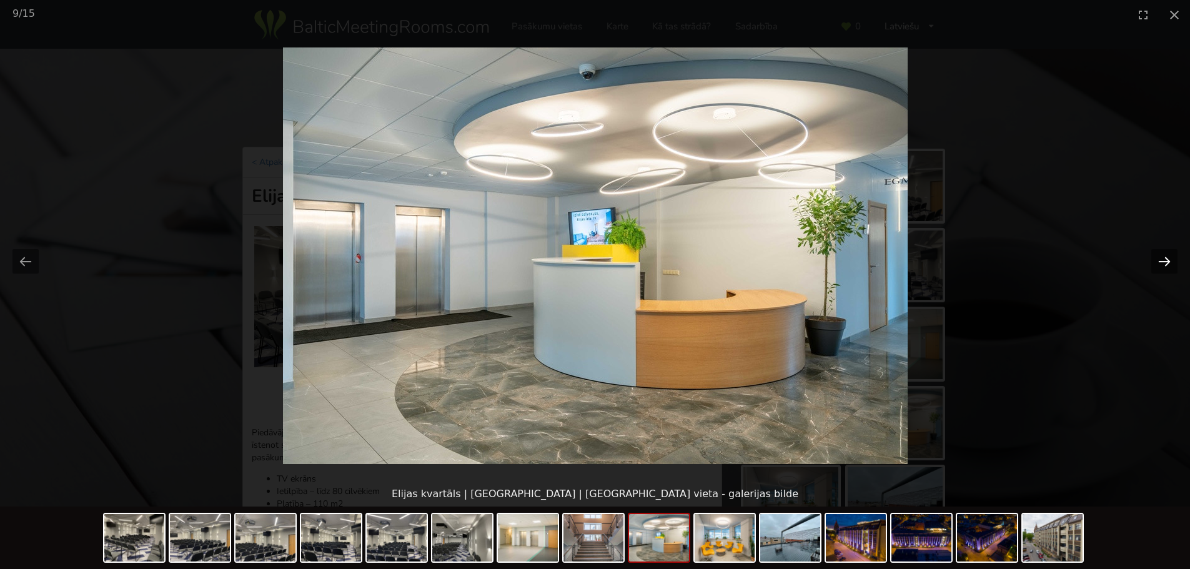
click at [1161, 260] on button "Next slide" at bounding box center [1164, 261] width 26 height 24
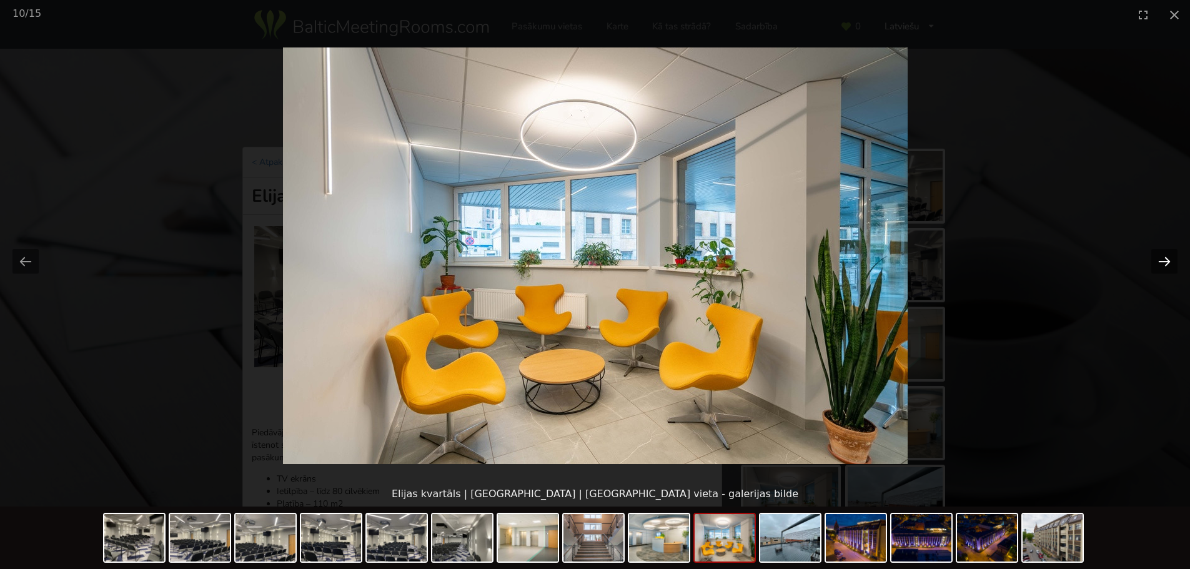
click at [1161, 260] on button "Next slide" at bounding box center [1164, 261] width 26 height 24
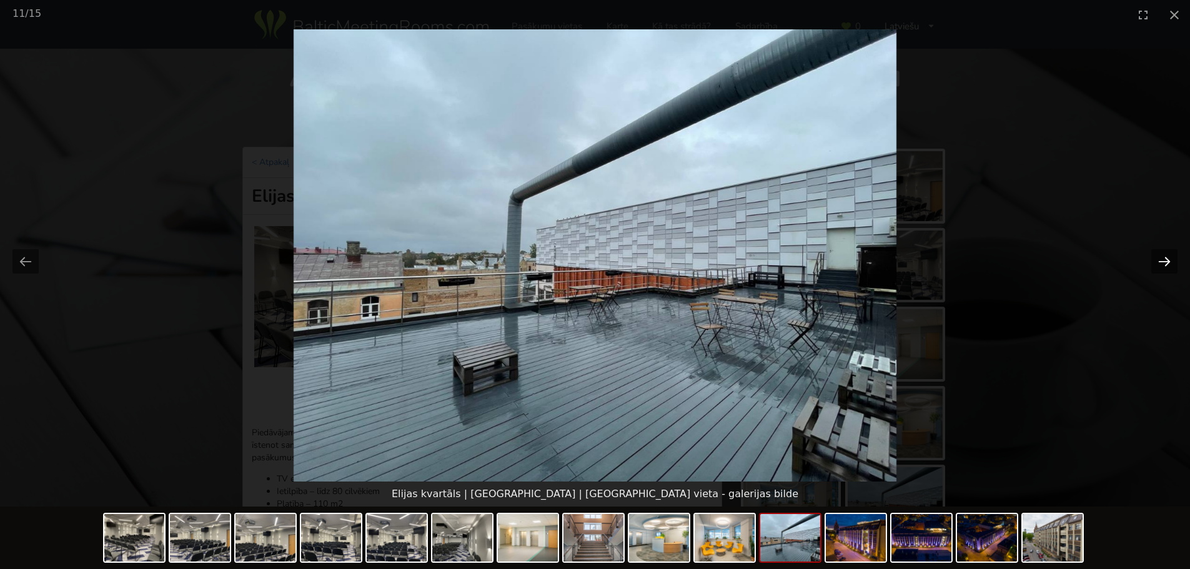
click at [1162, 260] on button "Next slide" at bounding box center [1164, 261] width 26 height 24
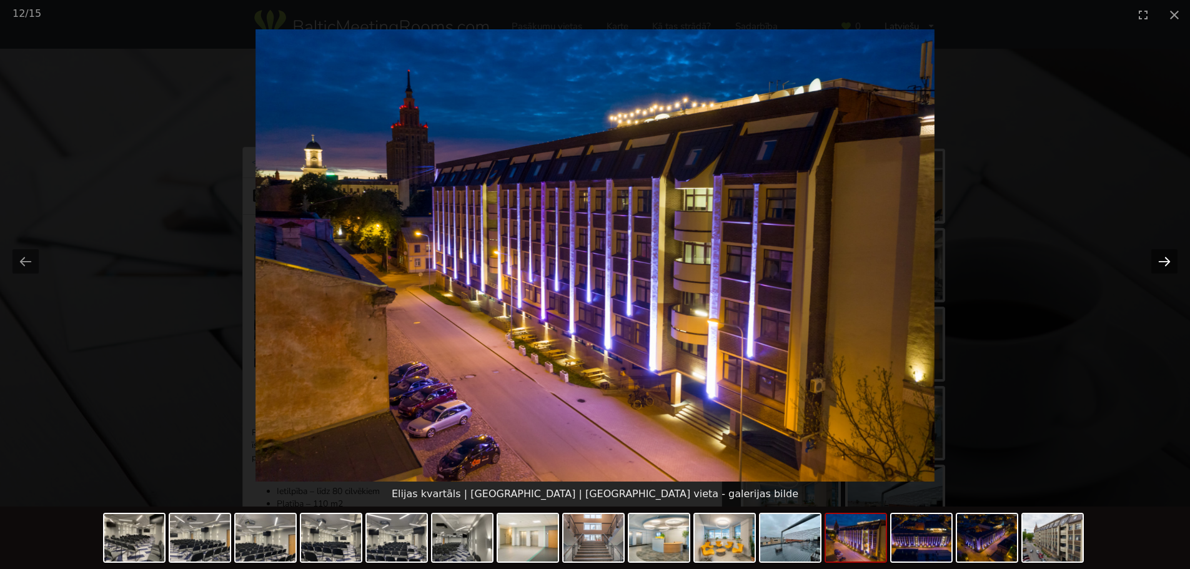
click at [1162, 260] on button "Next slide" at bounding box center [1164, 261] width 26 height 24
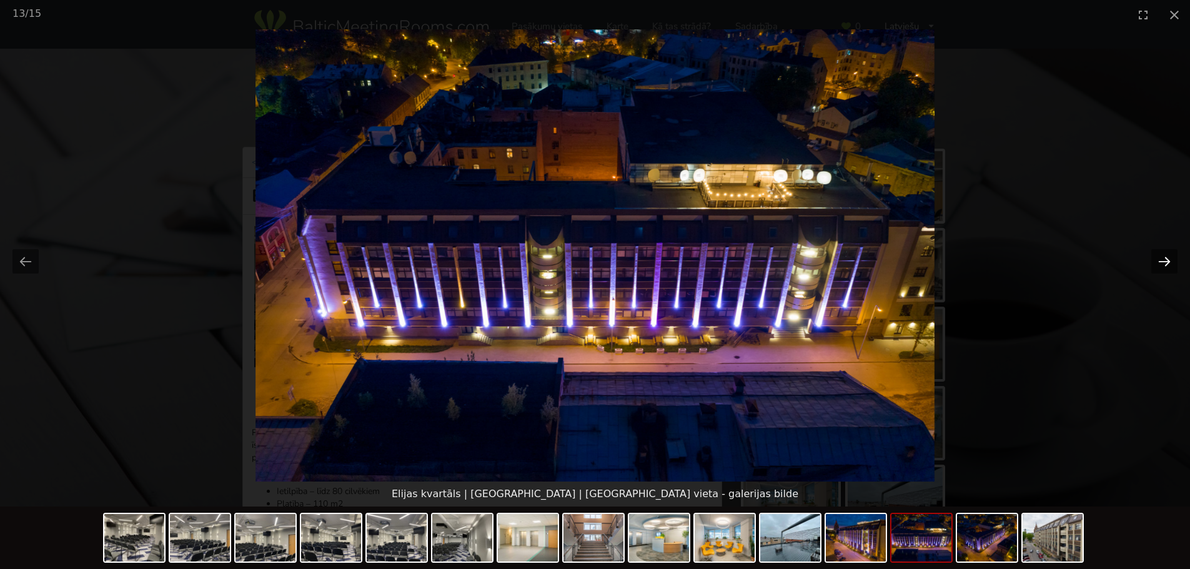
click at [1162, 260] on button "Next slide" at bounding box center [1164, 261] width 26 height 24
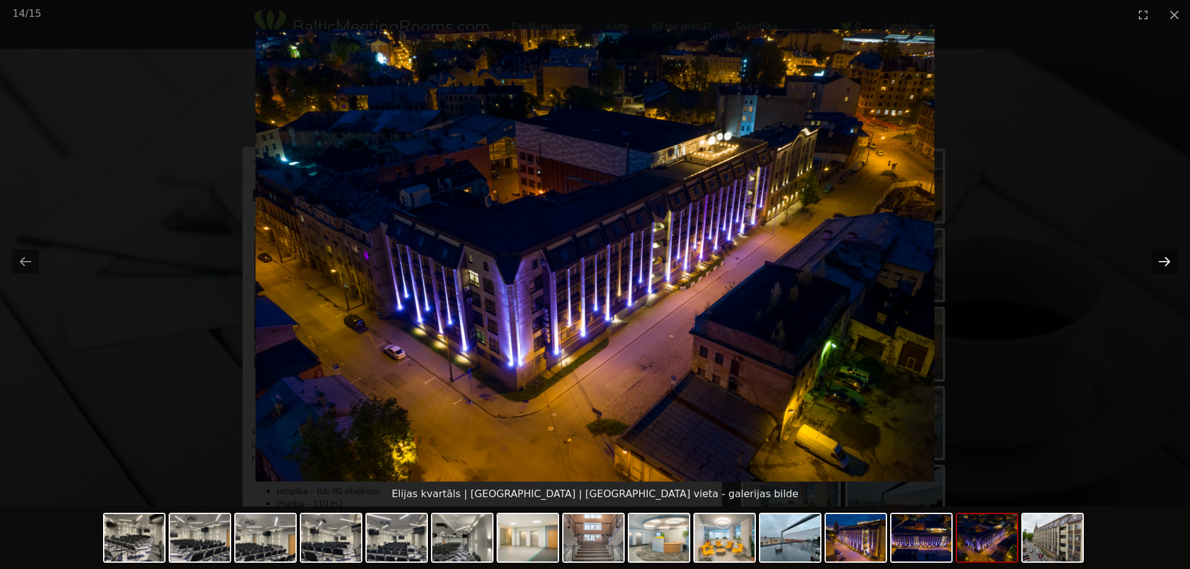
click at [1162, 260] on button "Next slide" at bounding box center [1164, 261] width 26 height 24
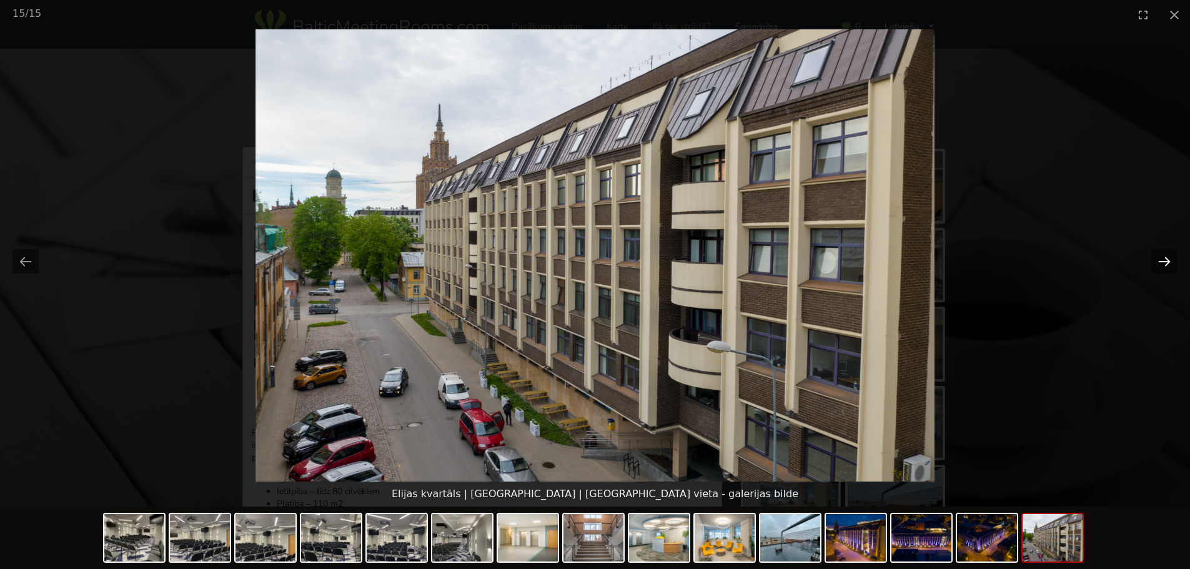
click at [1162, 260] on button "Next slide" at bounding box center [1164, 261] width 26 height 24
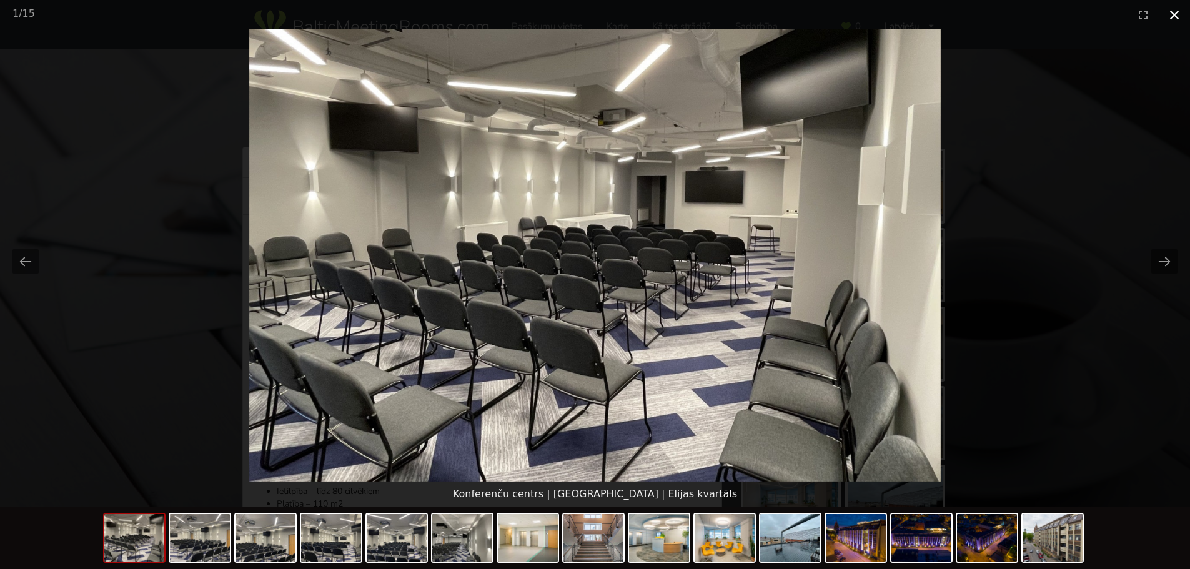
click at [1174, 11] on button "Close gallery" at bounding box center [1174, 14] width 31 height 29
